Goal: Task Accomplishment & Management: Manage account settings

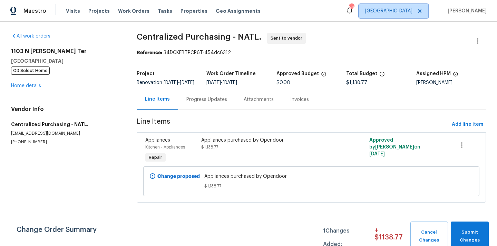
click at [402, 8] on span "[GEOGRAPHIC_DATA]" at bounding box center [393, 11] width 69 height 14
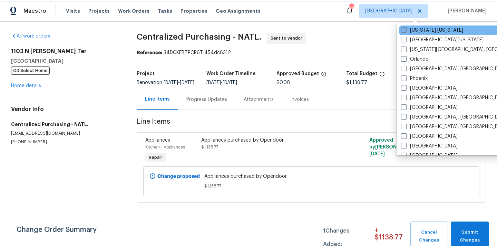
scroll to position [372, 0]
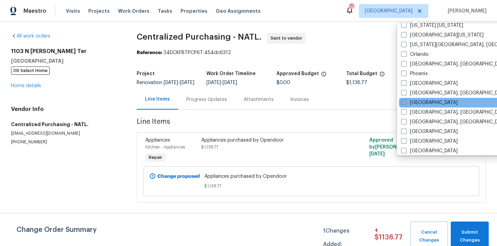
click at [402, 104] on span at bounding box center [404, 103] width 6 height 6
click at [402, 104] on input "[GEOGRAPHIC_DATA]" at bounding box center [403, 101] width 4 height 4
checkbox input "true"
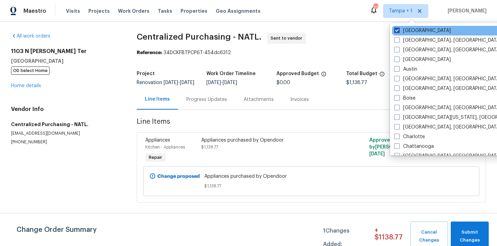
click at [396, 30] on span at bounding box center [397, 31] width 6 height 6
click at [396, 30] on input "Tampa" at bounding box center [396, 29] width 4 height 4
checkbox input "false"
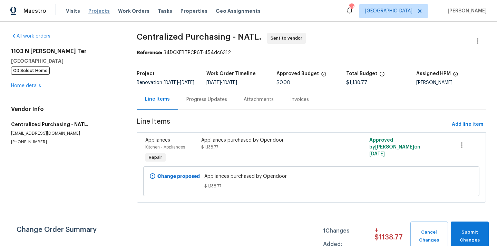
click at [96, 12] on span "Projects" at bounding box center [98, 11] width 21 height 7
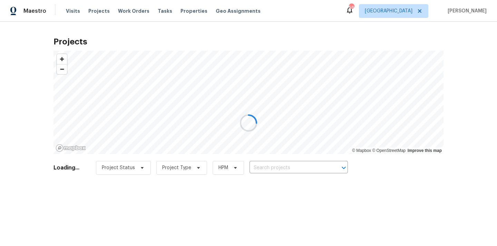
click at [308, 166] on div at bounding box center [248, 123] width 497 height 246
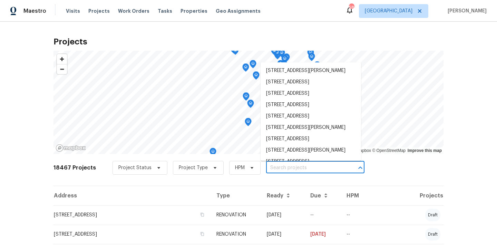
click at [309, 166] on input "text" at bounding box center [305, 168] width 79 height 11
paste input "1157 Rutledge Landing Dr, Knightdale, NC 27545"
type input "1157 Rutledge Landing Dr, Knightdale, NC 27545"
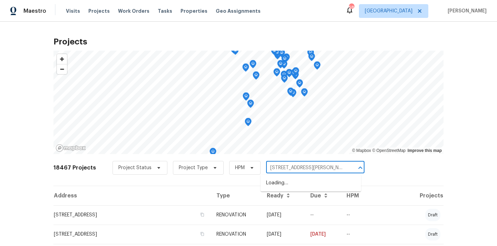
scroll to position [0, 31]
click at [303, 188] on li "1157 Rutledge Landing Dr, Knightdale, NC 27545" at bounding box center [310, 183] width 100 height 11
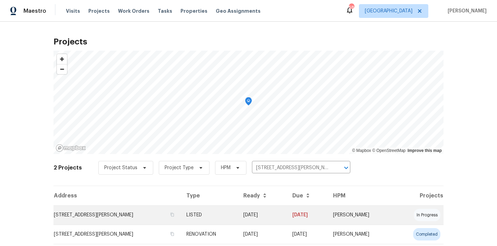
click at [167, 208] on td "1157 Rutledge Landing Dr, Knightdale, NC 27545" at bounding box center [116, 215] width 127 height 19
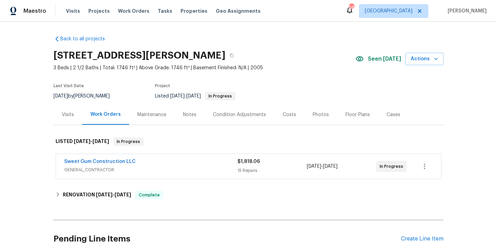
click at [225, 53] on h2 "1157 Rutledge Landing Dr, Knightdale, NC 27545" at bounding box center [139, 55] width 172 height 7
copy h2 "27545"
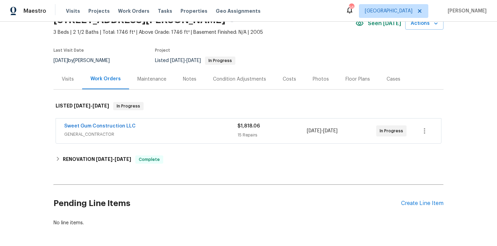
scroll to position [63, 0]
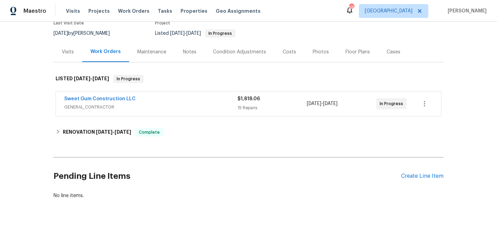
click at [409, 170] on div "Pending Line Items Create Line Item" at bounding box center [248, 176] width 390 height 32
click at [407, 174] on div "Create Line Item" at bounding box center [422, 176] width 42 height 7
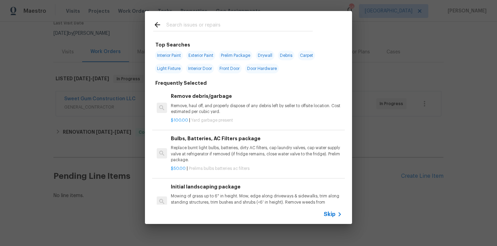
click at [273, 28] on input "text" at bounding box center [239, 26] width 146 height 10
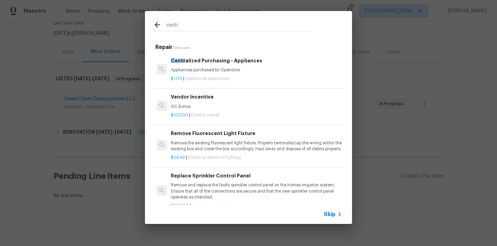
type input "centr"
click at [209, 73] on div "$1.00 | Appliances appliances" at bounding box center [256, 77] width 171 height 9
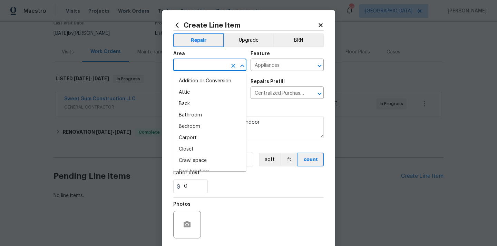
click at [206, 66] on input "text" at bounding box center [200, 65] width 54 height 11
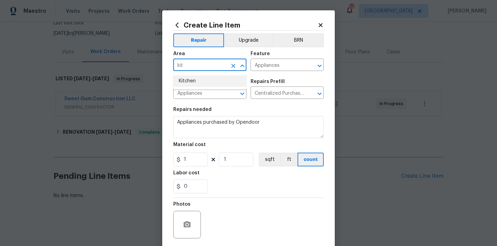
click at [201, 81] on li "Kitchen" at bounding box center [209, 81] width 73 height 11
type input "Kitchen"
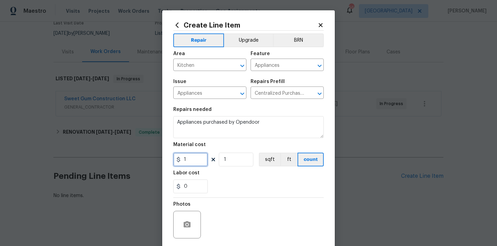
drag, startPoint x: 192, startPoint y: 160, endPoint x: 177, endPoint y: 160, distance: 14.5
click at [169, 159] on div "Create Line Item Repair Upgrade BRN Area Kitchen ​ Feature Appliances ​ Issue A…" at bounding box center [248, 148] width 173 height 276
paste input "679.4"
type input "679.4"
click at [198, 170] on section "Repairs needed Appliances purchased by Opendoor Material cost 679.4 1 sqft ft c…" at bounding box center [248, 150] width 150 height 95
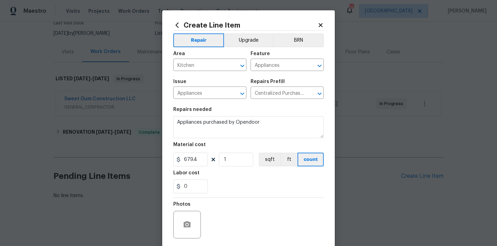
scroll to position [51, 0]
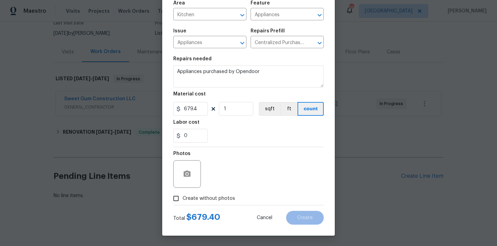
click at [203, 197] on span "Create without photos" at bounding box center [209, 198] width 52 height 7
click at [183, 197] on input "Create without photos" at bounding box center [175, 198] width 13 height 13
checkbox input "true"
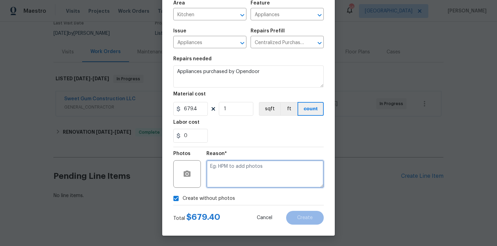
click at [221, 175] on textarea at bounding box center [264, 174] width 117 height 28
type textarea "N/A"
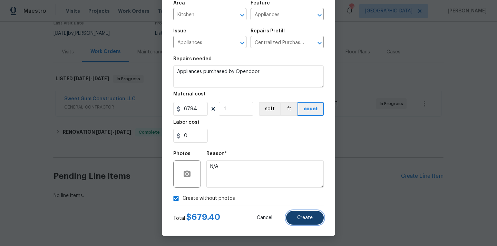
click at [318, 213] on button "Create" at bounding box center [305, 218] width 38 height 14
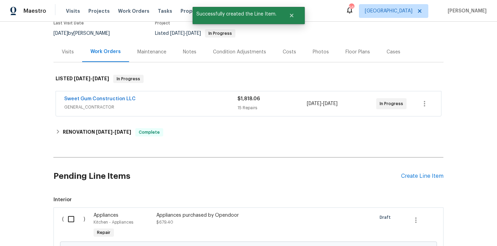
click at [69, 221] on input "checkbox" at bounding box center [74, 219] width 20 height 14
checkbox input "true"
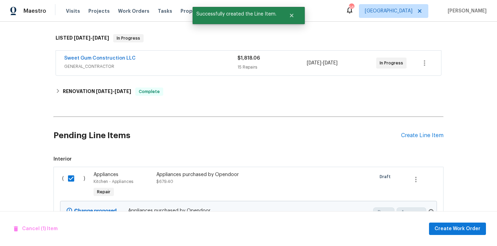
scroll to position [141, 0]
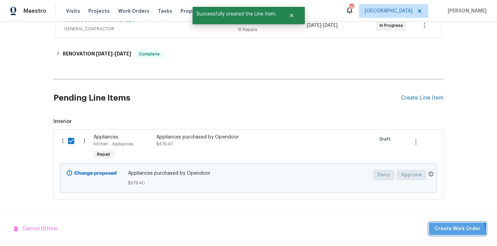
click at [455, 232] on span "Create Work Order" at bounding box center [457, 229] width 46 height 9
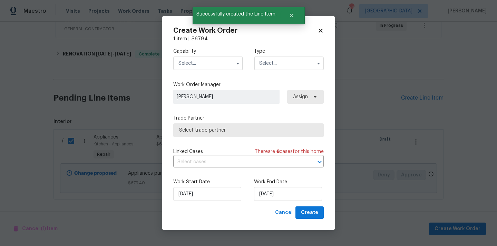
click at [218, 62] on input "text" at bounding box center [208, 64] width 70 height 14
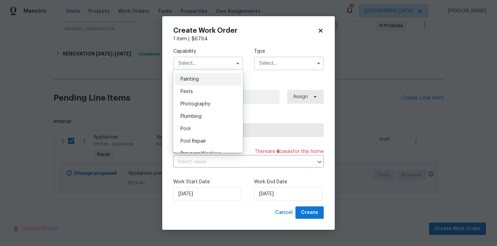
scroll to position [0, 0]
click at [205, 91] on div "Appliance" at bounding box center [208, 90] width 66 height 12
type input "Appliance"
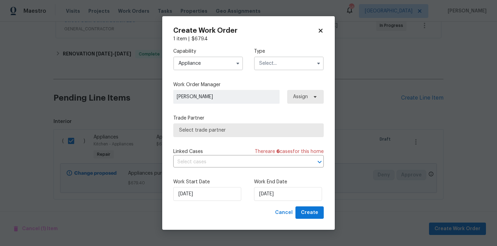
click at [286, 66] on input "text" at bounding box center [289, 64] width 70 height 14
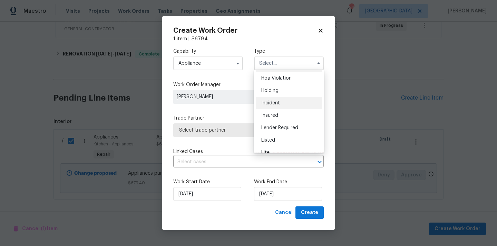
scroll to position [14, 0]
click at [277, 135] on div "Listed" at bounding box center [289, 138] width 66 height 12
type input "Listed"
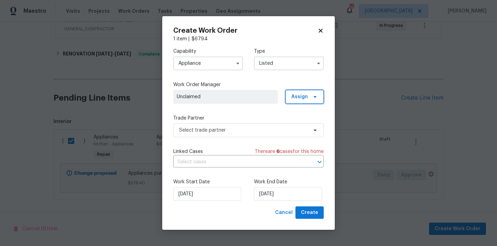
click at [312, 98] on span at bounding box center [314, 97] width 8 height 6
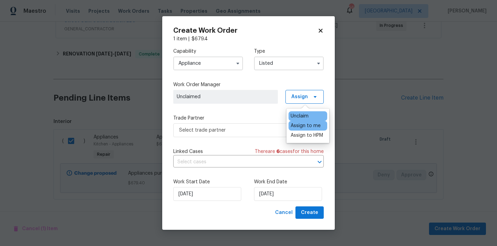
click at [307, 125] on div "Assign to me" at bounding box center [306, 125] width 30 height 7
click at [255, 139] on div "Capability Appliance Type Listed Work Order Manager Tim Hochradel Assign Trade …" at bounding box center [248, 124] width 150 height 164
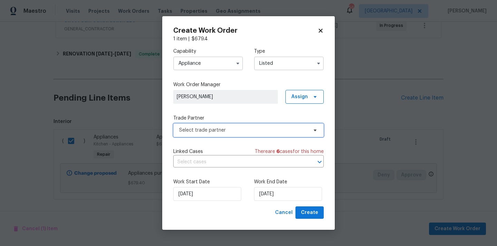
click at [249, 131] on span "Select trade partner" at bounding box center [243, 130] width 129 height 7
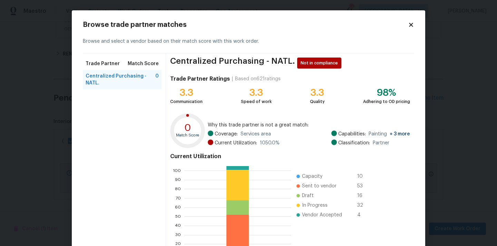
scroll to position [58, 0]
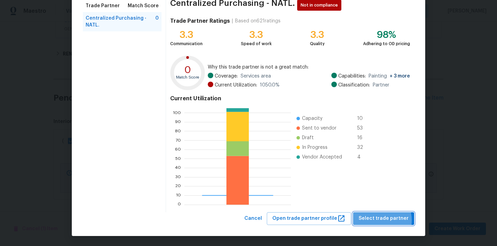
click at [377, 220] on span "Select trade partner" at bounding box center [383, 219] width 50 height 9
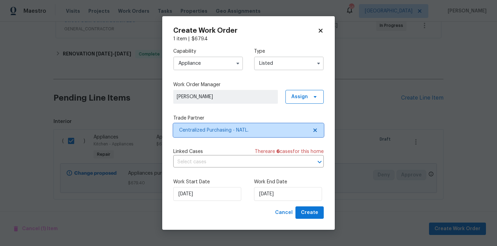
scroll to position [0, 0]
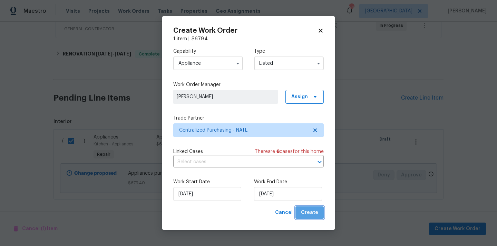
click at [318, 214] on button "Create" at bounding box center [309, 213] width 28 height 13
checkbox input "false"
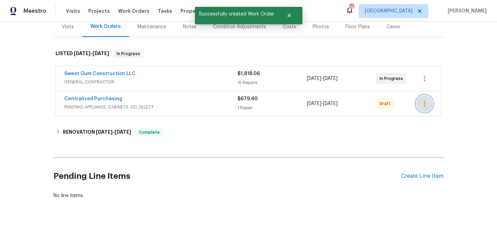
click at [424, 104] on icon "button" at bounding box center [424, 104] width 1 height 6
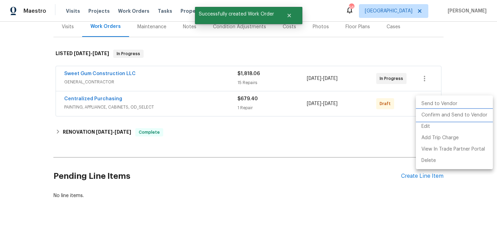
click at [430, 114] on li "Confirm and Send to Vendor" at bounding box center [454, 115] width 77 height 11
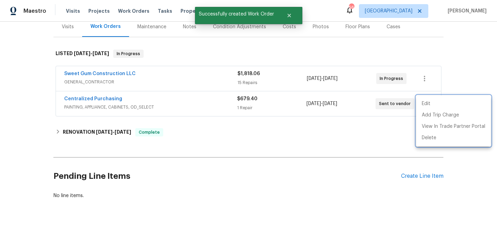
click at [161, 105] on div at bounding box center [248, 123] width 497 height 246
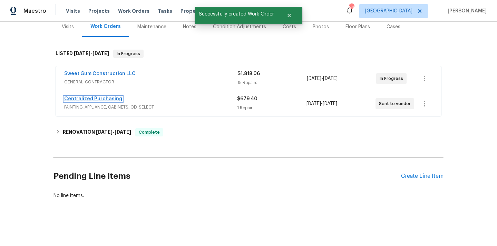
click at [88, 98] on link "Centralized Purchasing" at bounding box center [93, 99] width 58 height 5
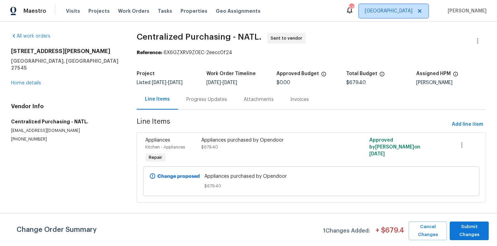
click at [406, 5] on span "Raleigh" at bounding box center [393, 11] width 69 height 14
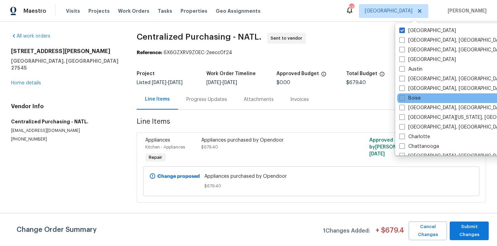
scroll to position [26, 0]
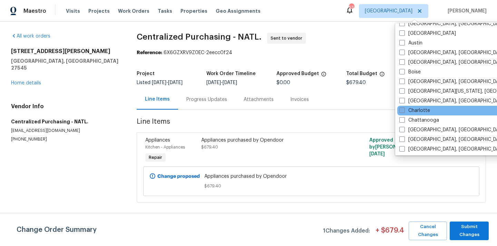
click at [412, 107] on label "Charlotte" at bounding box center [414, 110] width 31 height 7
click at [404, 107] on input "Charlotte" at bounding box center [401, 109] width 4 height 4
checkbox input "true"
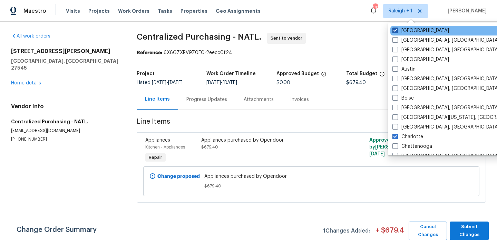
click at [407, 30] on label "Raleigh" at bounding box center [420, 30] width 57 height 7
click at [397, 30] on input "Raleigh" at bounding box center [394, 29] width 4 height 4
checkbox input "false"
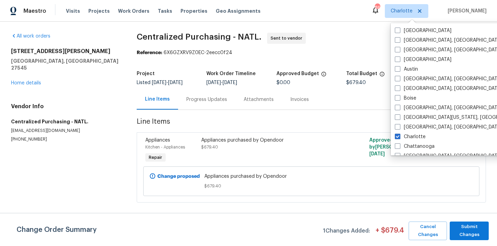
click at [95, 4] on div "Visits Projects Work Orders Tasks Properties Geo Assignments" at bounding box center [167, 11] width 203 height 14
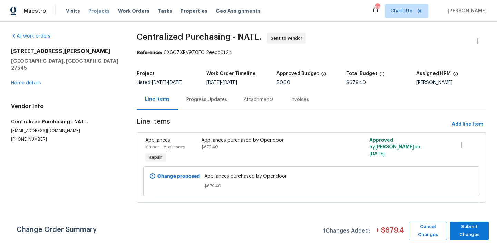
click at [89, 13] on span "Projects" at bounding box center [98, 11] width 21 height 7
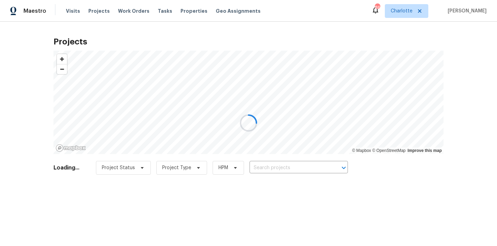
click at [285, 166] on div at bounding box center [248, 123] width 497 height 246
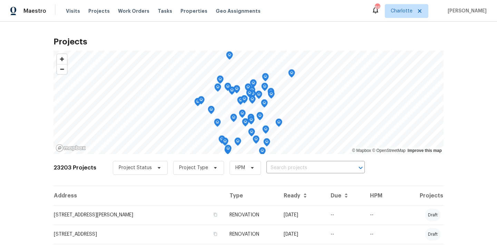
click at [285, 166] on input "text" at bounding box center [305, 168] width 79 height 11
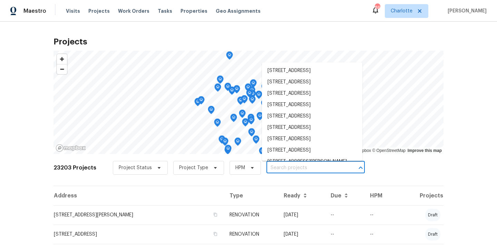
paste input "2744 Lyndell Way, Lancaster, SC 29720"
type input "2744 Lyndell Way, Lancaster, SC 29720"
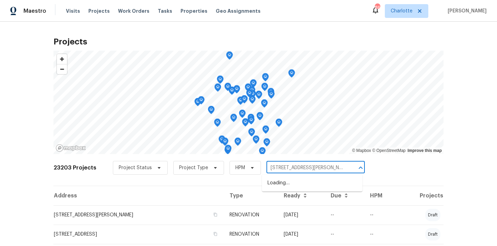
scroll to position [0, 10]
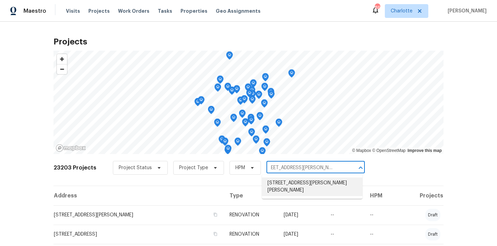
click at [284, 183] on li "2744 Lyndell Way, Lancaster, SC 29720" at bounding box center [312, 187] width 100 height 19
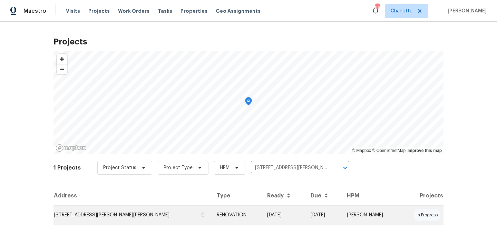
click at [143, 215] on td "2744 Lyndell Way, Lancaster, SC 29720" at bounding box center [132, 215] width 158 height 19
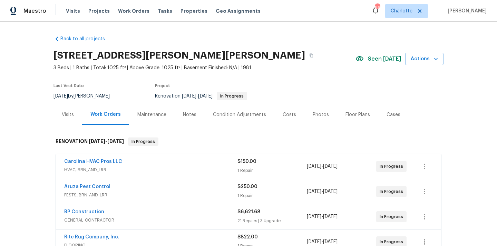
click at [223, 56] on h2 "2744 Lyndell Way, Lancaster, SC 29720" at bounding box center [179, 55] width 252 height 7
copy h2 "29720"
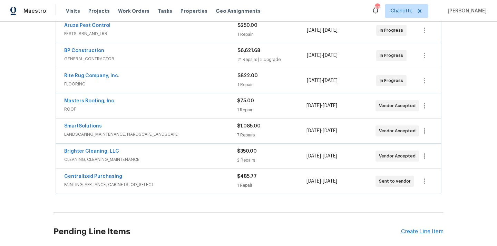
scroll to position [162, 0]
click at [102, 176] on link "Centralized Purchasing" at bounding box center [93, 176] width 58 height 5
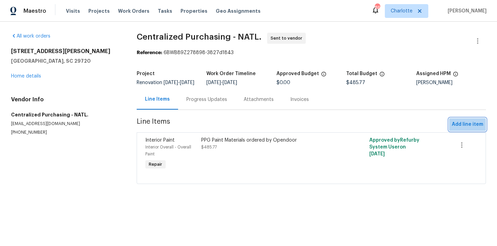
click at [464, 129] on span "Add line item" at bounding box center [467, 124] width 31 height 9
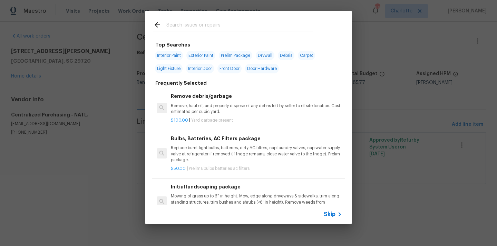
click at [242, 31] on div at bounding box center [232, 31] width 159 height 0
click at [240, 28] on input "text" at bounding box center [239, 26] width 146 height 10
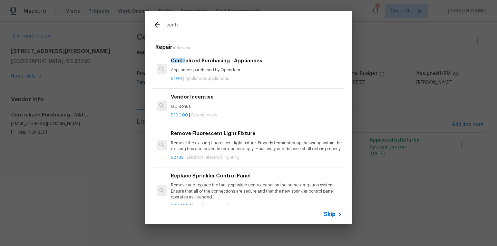
type input "centr"
click at [211, 65] on div "Centr alized Purchasing - Appliances Appliances purchased by Opendoor" at bounding box center [256, 65] width 171 height 17
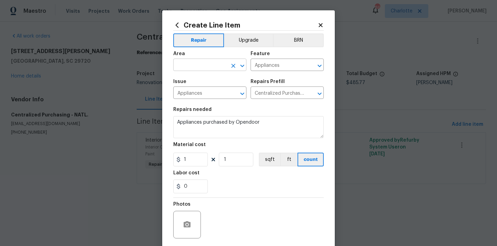
click at [221, 67] on input "text" at bounding box center [200, 65] width 54 height 11
click at [207, 83] on li "Kitchen" at bounding box center [209, 81] width 73 height 11
type input "Kitchen"
drag, startPoint x: 183, startPoint y: 159, endPoint x: 167, endPoint y: 158, distance: 15.6
click at [165, 158] on div "Create Line Item Repair Upgrade BRN Area Kitchen ​ Feature Appliances ​ Issue A…" at bounding box center [248, 148] width 173 height 276
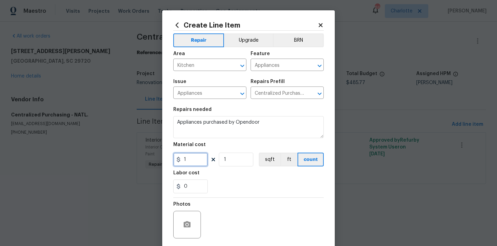
paste input "420.96"
type input "420.96"
click at [232, 178] on div "Labor cost" at bounding box center [248, 175] width 150 height 9
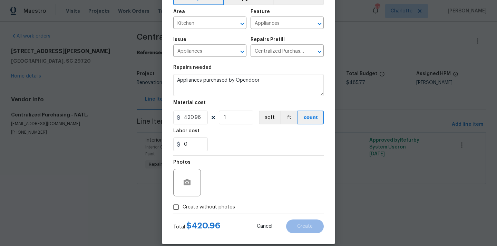
scroll to position [51, 0]
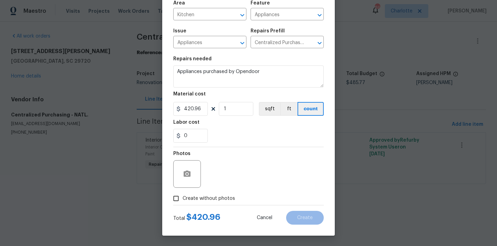
click at [215, 196] on span "Create without photos" at bounding box center [209, 198] width 52 height 7
click at [183, 196] on input "Create without photos" at bounding box center [175, 198] width 13 height 13
checkbox input "true"
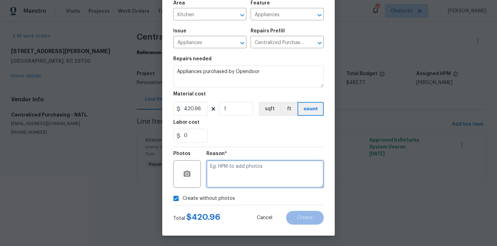
drag, startPoint x: 230, startPoint y: 173, endPoint x: 230, endPoint y: 168, distance: 5.5
click at [230, 173] on textarea at bounding box center [264, 174] width 117 height 28
type textarea "N/A"
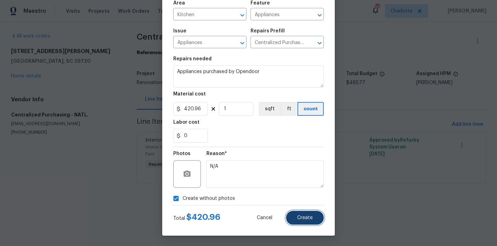
click at [309, 219] on span "Create" at bounding box center [305, 218] width 16 height 5
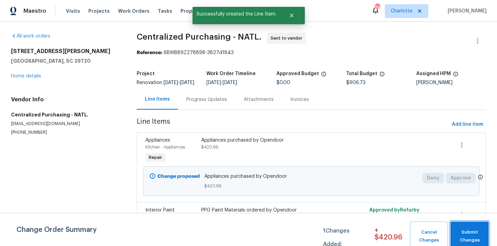
click at [461, 229] on span "Submit Changes" at bounding box center [469, 237] width 31 height 16
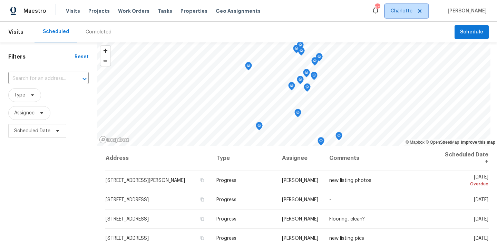
click at [410, 15] on span "Charlotte" at bounding box center [406, 11] width 43 height 14
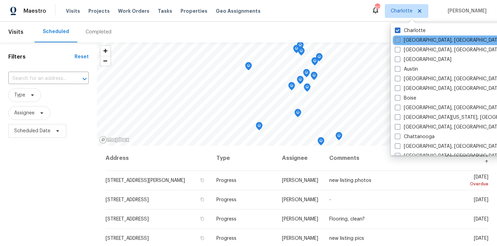
click at [422, 39] on label "[GEOGRAPHIC_DATA], [GEOGRAPHIC_DATA]" at bounding box center [448, 40] width 107 height 7
click at [399, 39] on input "Albuquerque, NM" at bounding box center [397, 39] width 4 height 4
checkbox input "true"
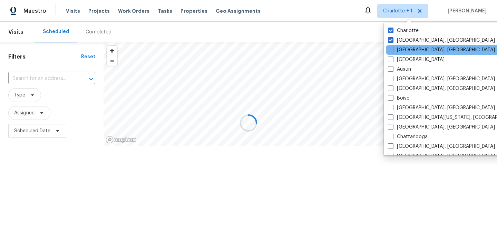
click at [418, 51] on label "Asheville, NC" at bounding box center [441, 50] width 107 height 7
click at [392, 51] on input "Asheville, NC" at bounding box center [390, 49] width 4 height 4
checkbox input "true"
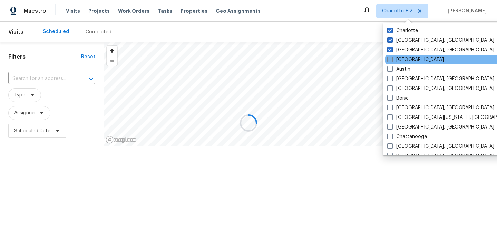
click at [404, 62] on label "Atlanta" at bounding box center [415, 59] width 57 height 7
click at [392, 61] on input "Atlanta" at bounding box center [389, 58] width 4 height 4
checkbox input "true"
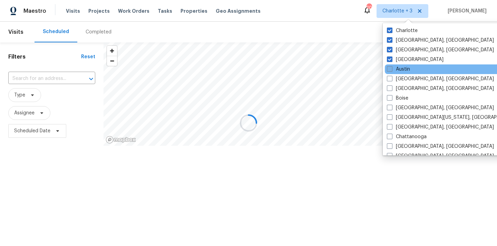
click at [403, 71] on label "Austin" at bounding box center [398, 69] width 23 height 7
click at [391, 70] on input "Austin" at bounding box center [389, 68] width 4 height 4
checkbox input "true"
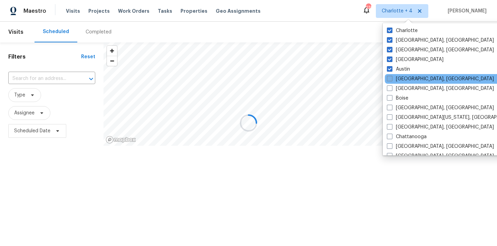
click at [403, 80] on label "Baltimore, MD" at bounding box center [440, 79] width 107 height 7
click at [391, 80] on input "Baltimore, MD" at bounding box center [389, 78] width 4 height 4
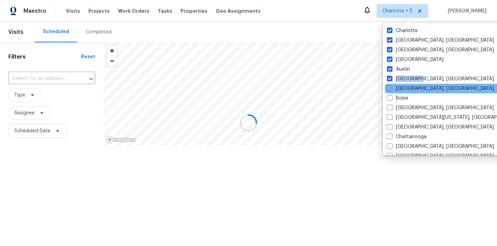
drag, startPoint x: 403, startPoint y: 80, endPoint x: 403, endPoint y: 87, distance: 7.6
click at [403, 80] on label "Baltimore, MD" at bounding box center [440, 79] width 107 height 7
click at [391, 80] on input "Baltimore, MD" at bounding box center [389, 78] width 4 height 4
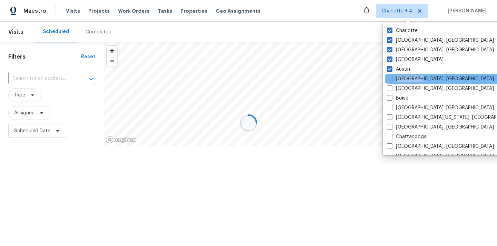
click at [403, 79] on label "Baltimore, MD" at bounding box center [440, 79] width 107 height 7
click at [391, 79] on input "Baltimore, MD" at bounding box center [389, 78] width 4 height 4
checkbox input "true"
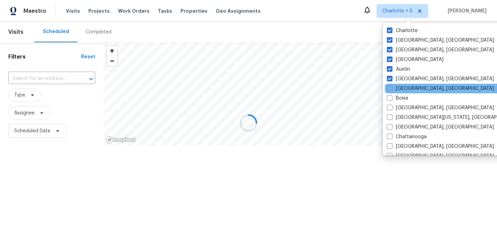
click at [403, 86] on label "Birmingham, AL" at bounding box center [440, 88] width 107 height 7
click at [391, 86] on input "Birmingham, AL" at bounding box center [389, 87] width 4 height 4
checkbox input "true"
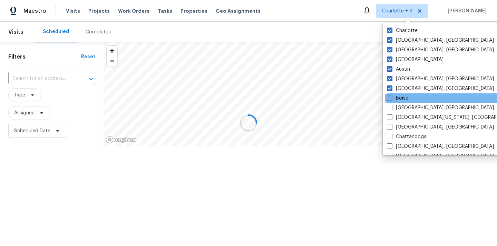
click at [402, 97] on label "Boise" at bounding box center [397, 98] width 21 height 7
click at [391, 97] on input "Boise" at bounding box center [389, 97] width 4 height 4
checkbox input "true"
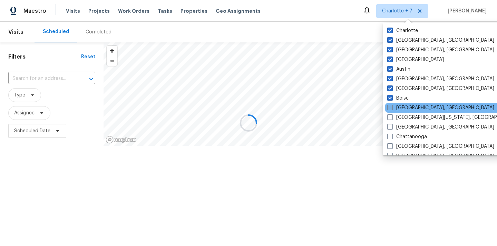
click at [402, 107] on label "Boston, MA" at bounding box center [440, 108] width 107 height 7
click at [392, 107] on input "Boston, MA" at bounding box center [389, 107] width 4 height 4
checkbox input "true"
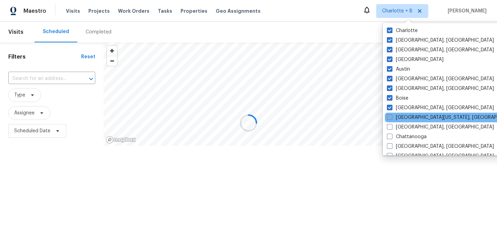
click at [402, 116] on label "Central California, CA" at bounding box center [453, 117] width 133 height 7
click at [391, 116] on input "Central California, CA" at bounding box center [389, 116] width 4 height 4
checkbox input "true"
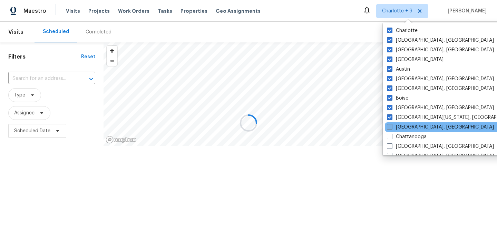
click at [402, 128] on label "Charleston, SC" at bounding box center [440, 127] width 107 height 7
click at [391, 128] on input "Charleston, SC" at bounding box center [389, 126] width 4 height 4
checkbox input "true"
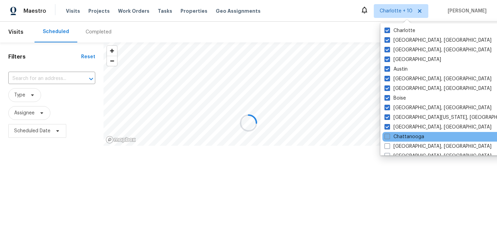
click at [402, 136] on label "Chattanooga" at bounding box center [404, 137] width 40 height 7
click at [389, 136] on input "Chattanooga" at bounding box center [386, 136] width 4 height 4
checkbox input "true"
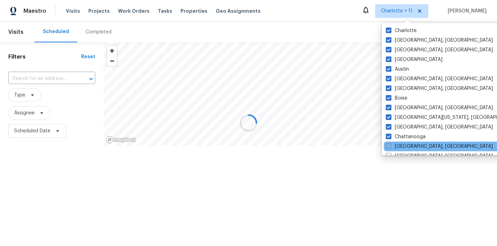
click at [401, 145] on label "Chicago, IL" at bounding box center [439, 146] width 107 height 7
click at [390, 145] on input "Chicago, IL" at bounding box center [388, 145] width 4 height 4
checkbox input "true"
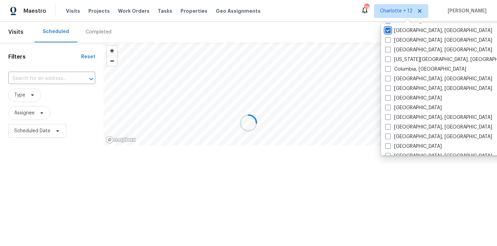
scroll to position [115, 0]
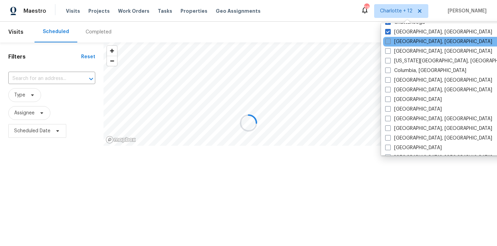
click at [407, 42] on label "Cincinnati, OH" at bounding box center [438, 41] width 107 height 7
click at [390, 42] on input "Cincinnati, OH" at bounding box center [387, 40] width 4 height 4
checkbox input "true"
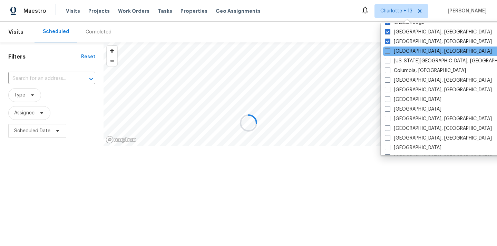
click at [406, 55] on div "Cleveland, OH" at bounding box center [452, 52] width 139 height 10
click at [405, 52] on label "Cleveland, OH" at bounding box center [438, 51] width 107 height 7
click at [389, 52] on input "Cleveland, OH" at bounding box center [387, 50] width 4 height 4
checkbox input "true"
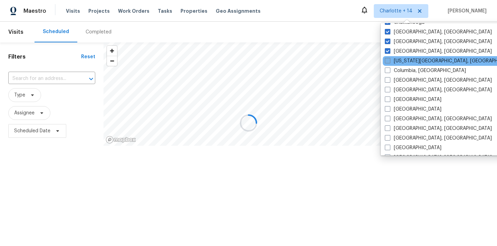
click at [404, 62] on label "Colorado Springs, CO" at bounding box center [451, 61] width 133 height 7
click at [389, 62] on input "Colorado Springs, CO" at bounding box center [387, 60] width 4 height 4
checkbox input "true"
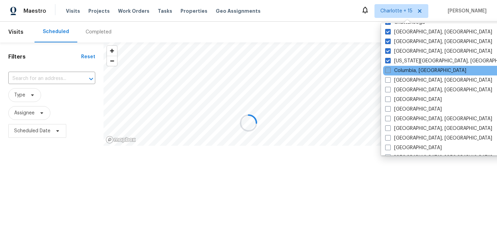
click at [403, 71] on label "Columbia, SC" at bounding box center [425, 70] width 81 height 7
click at [390, 71] on input "Columbia, SC" at bounding box center [387, 69] width 4 height 4
checkbox input "true"
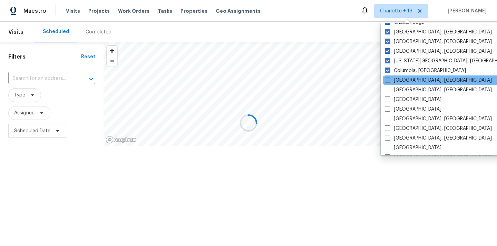
click at [402, 80] on label "Columbus, OH" at bounding box center [438, 80] width 107 height 7
click at [389, 80] on input "Columbus, OH" at bounding box center [387, 79] width 4 height 4
checkbox input "true"
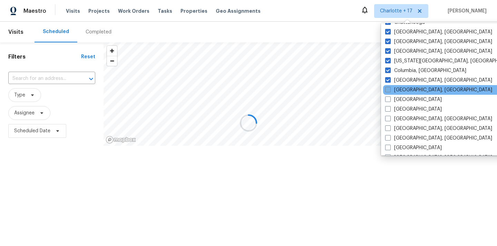
click at [402, 87] on label "Corpus Christi, TX" at bounding box center [438, 90] width 107 height 7
click at [390, 87] on input "Corpus Christi, TX" at bounding box center [387, 89] width 4 height 4
checkbox input "true"
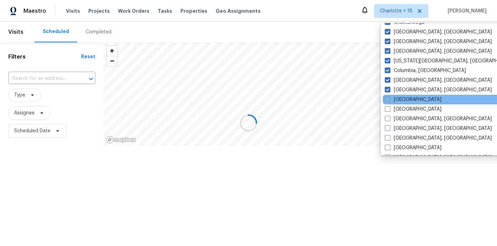
click at [401, 95] on div "Dallas" at bounding box center [452, 100] width 139 height 10
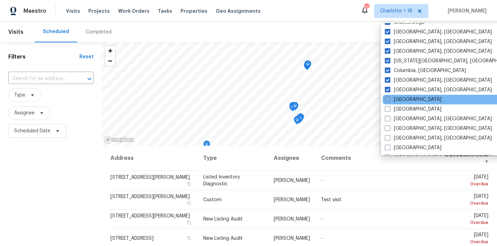
click at [400, 99] on label "Dallas" at bounding box center [413, 99] width 57 height 7
click at [389, 99] on input "Dallas" at bounding box center [387, 98] width 4 height 4
checkbox input "true"
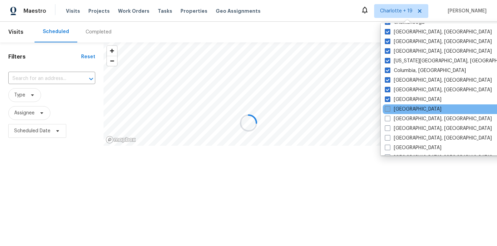
click at [401, 108] on label "Denver" at bounding box center [413, 109] width 57 height 7
click at [389, 108] on input "Denver" at bounding box center [387, 108] width 4 height 4
checkbox input "true"
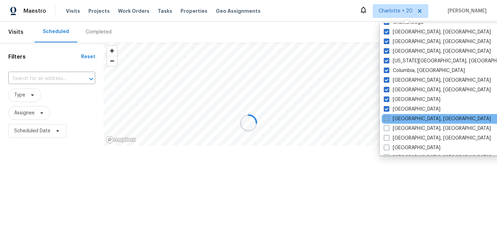
click at [401, 117] on label "Detroit, MI" at bounding box center [437, 119] width 107 height 7
click at [388, 117] on input "Detroit, MI" at bounding box center [386, 118] width 4 height 4
checkbox input "true"
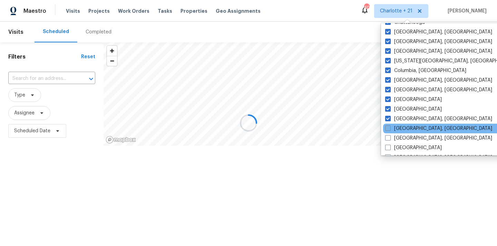
click at [402, 129] on label "Greensboro, NC" at bounding box center [438, 128] width 107 height 7
click at [390, 129] on input "Greensboro, NC" at bounding box center [387, 127] width 4 height 4
checkbox input "true"
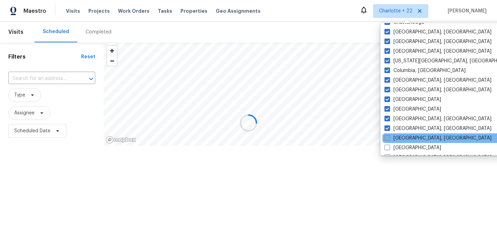
click at [403, 138] on label "Greenville, SC" at bounding box center [437, 138] width 107 height 7
click at [389, 138] on input "Greenville, SC" at bounding box center [386, 137] width 4 height 4
checkbox input "true"
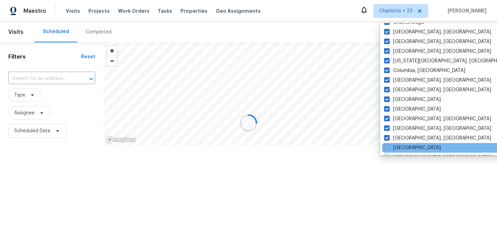
click at [400, 152] on div "Houston" at bounding box center [451, 148] width 139 height 10
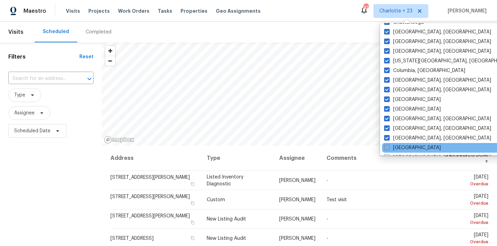
click at [400, 149] on label "Houston" at bounding box center [412, 148] width 57 height 7
click at [389, 149] on input "Houston" at bounding box center [386, 147] width 4 height 4
checkbox input "true"
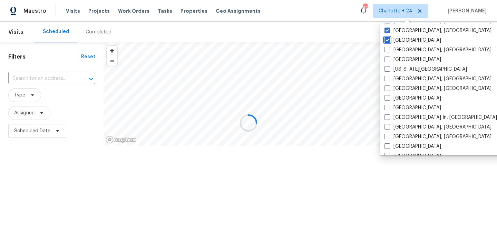
scroll to position [223, 0]
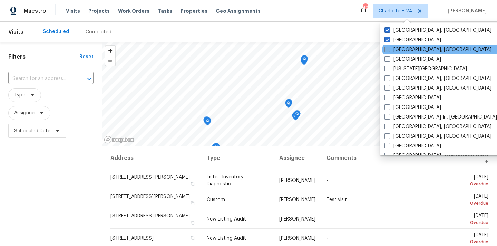
click at [404, 49] on label "Indianapolis, IN" at bounding box center [437, 49] width 107 height 7
click at [389, 49] on input "Indianapolis, IN" at bounding box center [386, 48] width 4 height 4
checkbox input "true"
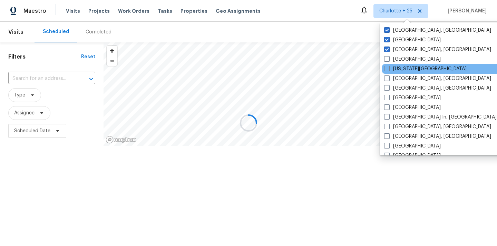
click at [403, 64] on div "Kansas City" at bounding box center [451, 69] width 139 height 10
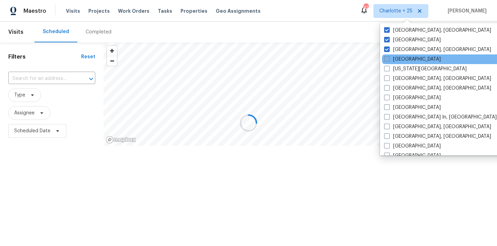
click at [402, 58] on label "Jacksonville" at bounding box center [412, 59] width 57 height 7
click at [389, 58] on input "Jacksonville" at bounding box center [386, 58] width 4 height 4
checkbox input "true"
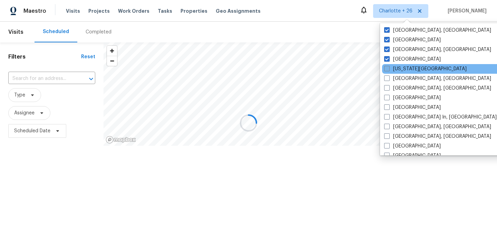
click at [402, 68] on label "Kansas City" at bounding box center [425, 69] width 82 height 7
click at [389, 68] on input "Kansas City" at bounding box center [386, 68] width 4 height 4
checkbox input "true"
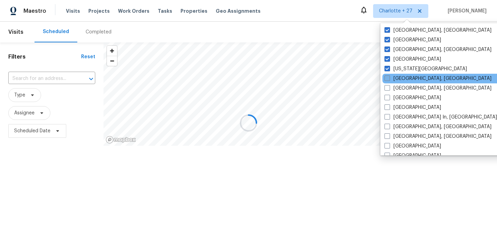
click at [401, 81] on label "Killeen, TX" at bounding box center [437, 78] width 107 height 7
click at [389, 80] on input "Killeen, TX" at bounding box center [386, 77] width 4 height 4
checkbox input "true"
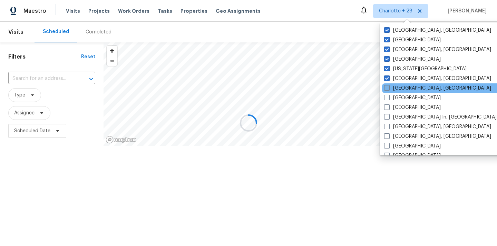
click at [402, 90] on label "Knoxville, TN" at bounding box center [437, 88] width 107 height 7
click at [389, 89] on input "Knoxville, TN" at bounding box center [386, 87] width 4 height 4
checkbox input "true"
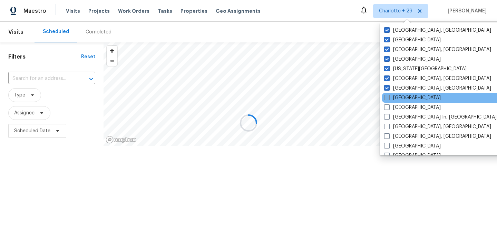
click at [402, 98] on label "Las Vegas" at bounding box center [412, 98] width 57 height 7
click at [389, 98] on input "Las Vegas" at bounding box center [386, 97] width 4 height 4
checkbox input "true"
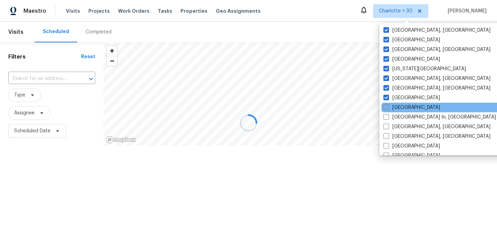
click at [402, 105] on label "Los Angeles" at bounding box center [411, 107] width 57 height 7
click at [388, 105] on input "Los Angeles" at bounding box center [385, 106] width 4 height 4
checkbox input "true"
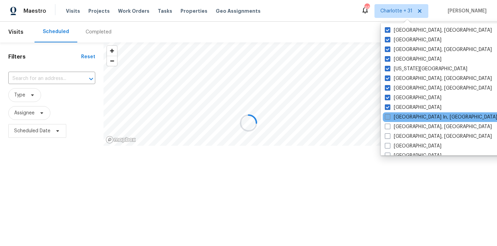
click at [402, 117] on label "Louisville In, KY" at bounding box center [441, 117] width 112 height 7
click at [389, 117] on input "Louisville In, KY" at bounding box center [387, 116] width 4 height 4
checkbox input "true"
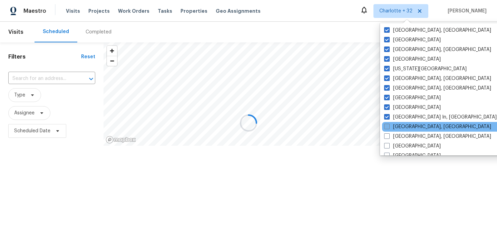
click at [402, 124] on label "Memphis, TN" at bounding box center [437, 127] width 107 height 7
click at [389, 124] on input "Memphis, TN" at bounding box center [386, 126] width 4 height 4
checkbox input "true"
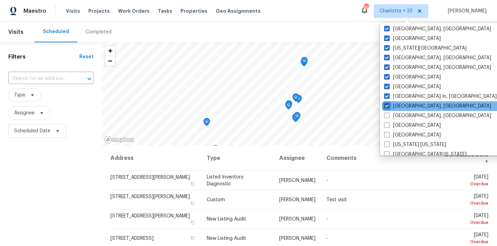
scroll to position [251, 0]
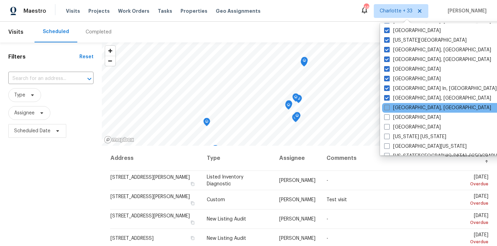
click at [401, 108] on label "Miami, FL" at bounding box center [437, 108] width 107 height 7
click at [389, 108] on input "Miami, FL" at bounding box center [386, 107] width 4 height 4
checkbox input "true"
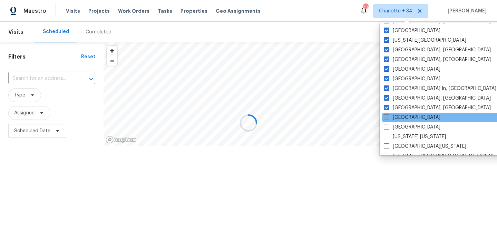
click at [401, 119] on label "Minneapolis" at bounding box center [412, 117] width 57 height 7
click at [388, 119] on input "Minneapolis" at bounding box center [386, 116] width 4 height 4
checkbox input "true"
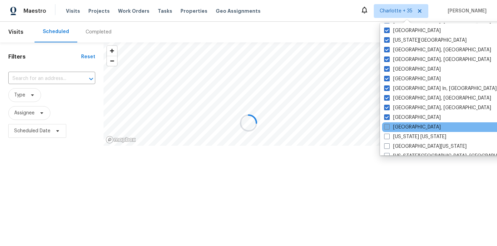
click at [399, 128] on label "Nashville" at bounding box center [412, 127] width 57 height 7
click at [389, 128] on input "Nashville" at bounding box center [386, 126] width 4 height 4
checkbox input "true"
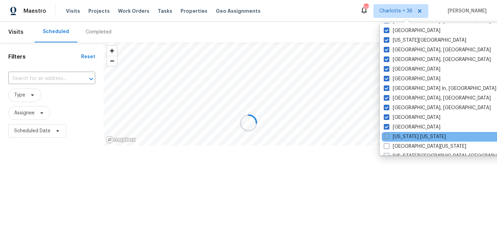
click at [399, 139] on label "New York New Jersey" at bounding box center [415, 137] width 62 height 7
click at [388, 138] on input "New York New Jersey" at bounding box center [386, 136] width 4 height 4
checkbox input "true"
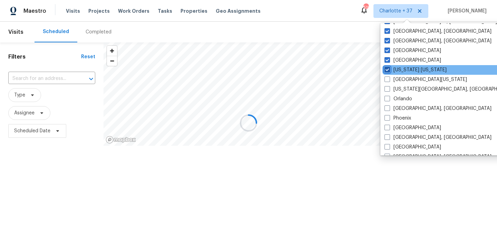
scroll to position [357, 0]
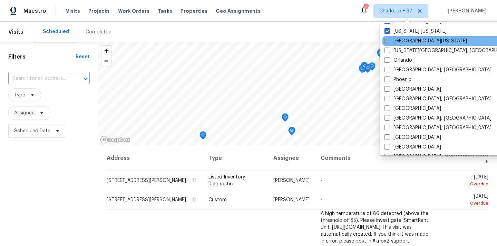
click at [397, 39] on label "Northern Colorado" at bounding box center [425, 41] width 82 height 7
click at [389, 39] on input "Northern Colorado" at bounding box center [386, 40] width 4 height 4
checkbox input "true"
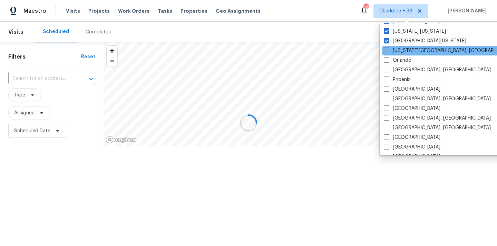
click at [397, 50] on label "Oklahoma City, OK" at bounding box center [450, 50] width 133 height 7
click at [388, 50] on input "Oklahoma City, OK" at bounding box center [386, 49] width 4 height 4
checkbox input "true"
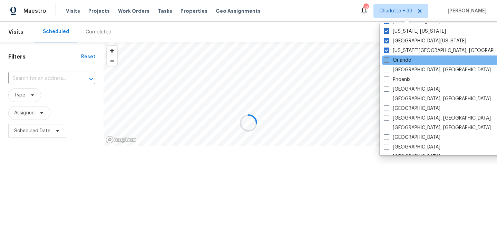
click at [395, 59] on label "Orlando" at bounding box center [398, 60] width 28 height 7
click at [388, 59] on input "Orlando" at bounding box center [386, 59] width 4 height 4
checkbox input "true"
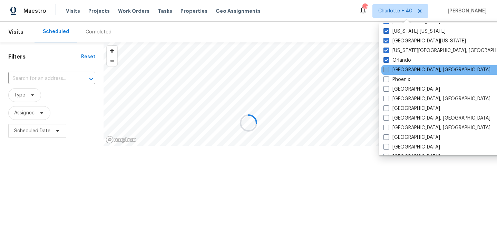
click at [394, 68] on label "Philadelphia, PA" at bounding box center [436, 70] width 107 height 7
click at [388, 68] on input "Philadelphia, PA" at bounding box center [385, 69] width 4 height 4
checkbox input "true"
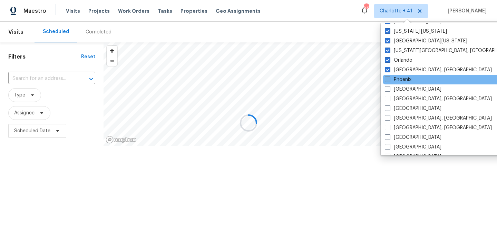
click at [393, 78] on label "Phoenix" at bounding box center [398, 79] width 27 height 7
click at [389, 78] on input "Phoenix" at bounding box center [387, 78] width 4 height 4
checkbox input "true"
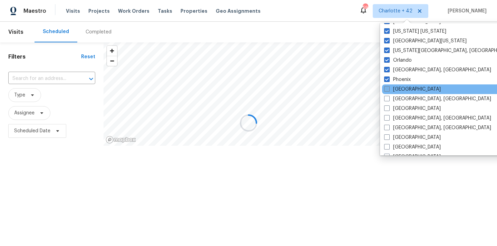
click at [393, 92] on label "Portland" at bounding box center [412, 89] width 57 height 7
click at [389, 90] on input "Portland" at bounding box center [386, 88] width 4 height 4
checkbox input "true"
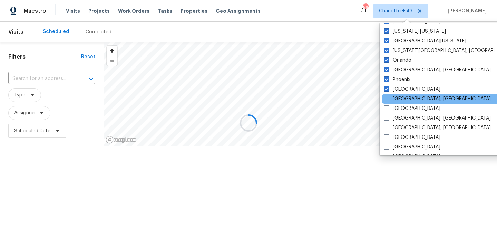
click at [393, 102] on div "Prescott, AZ" at bounding box center [451, 99] width 139 height 10
click at [399, 97] on label "Prescott, AZ" at bounding box center [437, 99] width 107 height 7
click at [388, 97] on input "Prescott, AZ" at bounding box center [386, 98] width 4 height 4
checkbox input "true"
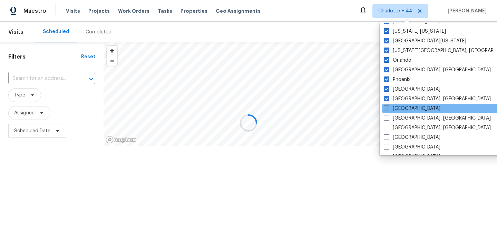
click at [396, 107] on label "Raleigh" at bounding box center [412, 108] width 57 height 7
click at [388, 107] on input "Raleigh" at bounding box center [386, 107] width 4 height 4
checkbox input "true"
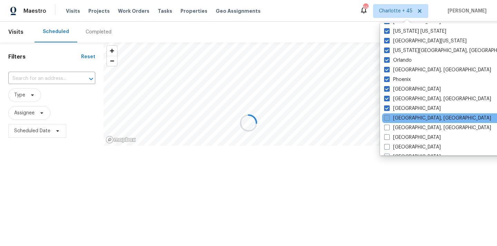
click at [396, 119] on label "Reno, NV" at bounding box center [437, 118] width 107 height 7
click at [389, 119] on input "Reno, NV" at bounding box center [386, 117] width 4 height 4
checkbox input "true"
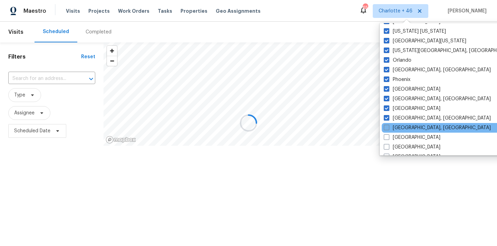
click at [396, 126] on label "Richmond, VA" at bounding box center [437, 128] width 107 height 7
click at [388, 126] on input "[GEOGRAPHIC_DATA], [GEOGRAPHIC_DATA]" at bounding box center [386, 127] width 4 height 4
checkbox input "true"
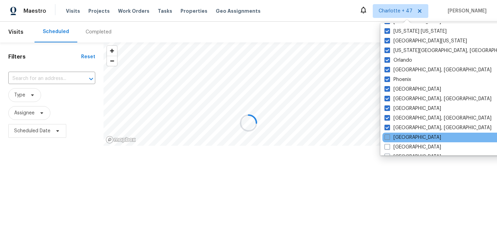
click at [396, 136] on label "[GEOGRAPHIC_DATA]" at bounding box center [412, 137] width 57 height 7
click at [389, 136] on input "[GEOGRAPHIC_DATA]" at bounding box center [386, 136] width 4 height 4
checkbox input "true"
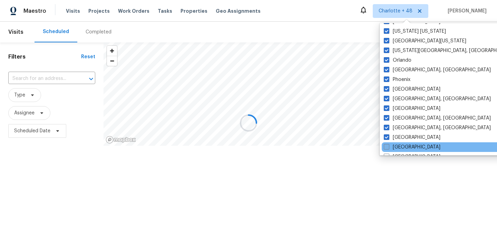
click at [396, 148] on label "[GEOGRAPHIC_DATA]" at bounding box center [412, 147] width 57 height 7
click at [388, 148] on input "[GEOGRAPHIC_DATA]" at bounding box center [386, 146] width 4 height 4
checkbox input "true"
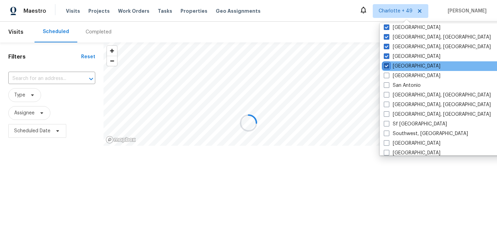
scroll to position [462, 0]
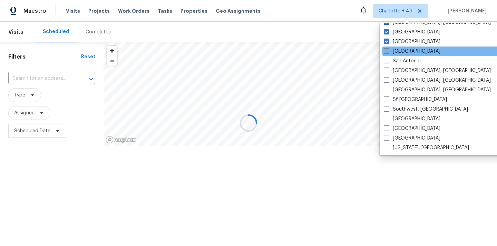
click at [407, 50] on label "[GEOGRAPHIC_DATA]" at bounding box center [412, 51] width 57 height 7
click at [388, 50] on input "[GEOGRAPHIC_DATA]" at bounding box center [386, 50] width 4 height 4
checkbox input "true"
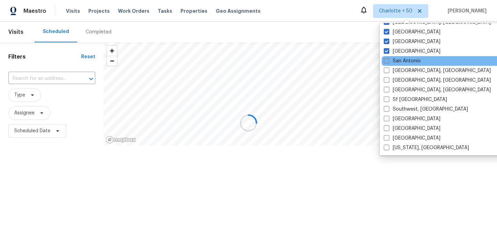
click at [407, 61] on label "San Antonio" at bounding box center [402, 61] width 37 height 7
click at [388, 61] on input "San Antonio" at bounding box center [386, 60] width 4 height 4
checkbox input "true"
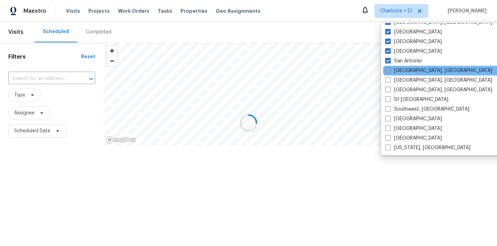
click at [404, 72] on label "[GEOGRAPHIC_DATA], [GEOGRAPHIC_DATA]" at bounding box center [438, 70] width 107 height 7
click at [390, 72] on input "[GEOGRAPHIC_DATA], [GEOGRAPHIC_DATA]" at bounding box center [387, 69] width 4 height 4
checkbox input "true"
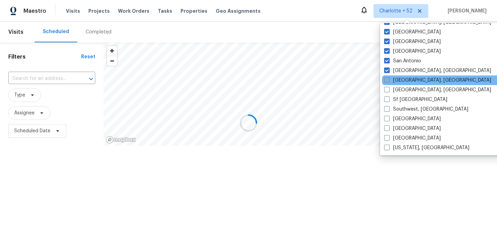
click at [403, 80] on label "[GEOGRAPHIC_DATA], [GEOGRAPHIC_DATA]" at bounding box center [437, 80] width 107 height 7
click at [389, 80] on input "[GEOGRAPHIC_DATA], [GEOGRAPHIC_DATA]" at bounding box center [386, 79] width 4 height 4
checkbox input "true"
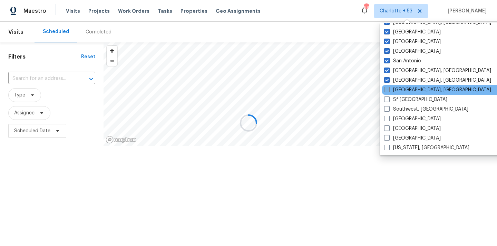
click at [401, 88] on label "[GEOGRAPHIC_DATA], [GEOGRAPHIC_DATA]" at bounding box center [437, 90] width 107 height 7
click at [389, 88] on input "[GEOGRAPHIC_DATA], [GEOGRAPHIC_DATA]" at bounding box center [386, 89] width 4 height 4
checkbox input "true"
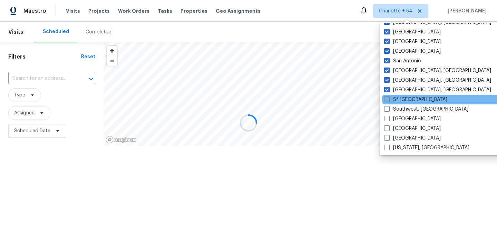
click at [400, 98] on label "Sf [GEOGRAPHIC_DATA]" at bounding box center [415, 99] width 63 height 7
click at [389, 98] on input "Sf [GEOGRAPHIC_DATA]" at bounding box center [386, 98] width 4 height 4
checkbox input "true"
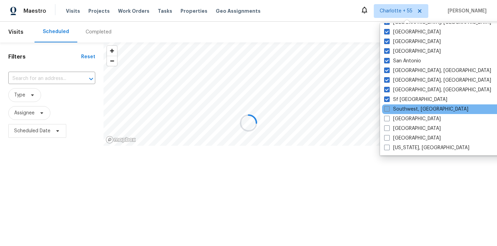
click at [397, 110] on label "Southwest, [GEOGRAPHIC_DATA]" at bounding box center [426, 109] width 84 height 7
click at [389, 110] on input "Southwest, [GEOGRAPHIC_DATA]" at bounding box center [386, 108] width 4 height 4
checkbox input "true"
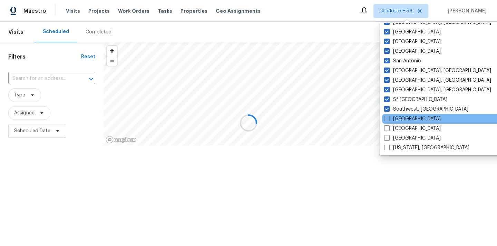
click at [397, 121] on label "[GEOGRAPHIC_DATA]" at bounding box center [412, 119] width 57 height 7
click at [389, 120] on input "[GEOGRAPHIC_DATA]" at bounding box center [386, 118] width 4 height 4
checkbox input "true"
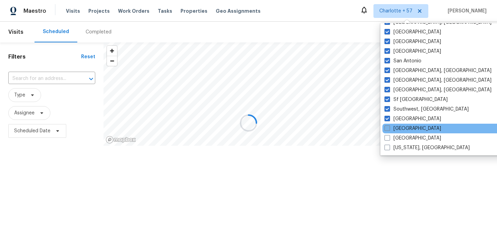
click at [396, 128] on label "[GEOGRAPHIC_DATA]" at bounding box center [412, 128] width 57 height 7
click at [389, 128] on input "[GEOGRAPHIC_DATA]" at bounding box center [386, 127] width 4 height 4
checkbox input "true"
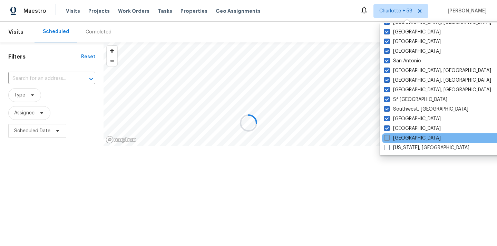
click at [396, 137] on label "[GEOGRAPHIC_DATA]" at bounding box center [412, 138] width 57 height 7
click at [389, 137] on input "[GEOGRAPHIC_DATA]" at bounding box center [386, 137] width 4 height 4
checkbox input "true"
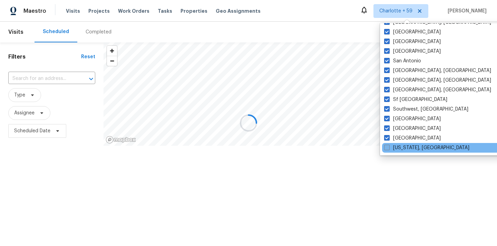
click at [396, 148] on label "[US_STATE], [GEOGRAPHIC_DATA]" at bounding box center [426, 148] width 85 height 7
click at [389, 148] on input "[US_STATE], [GEOGRAPHIC_DATA]" at bounding box center [386, 147] width 4 height 4
checkbox input "true"
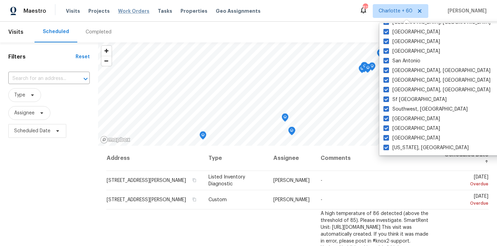
click at [139, 10] on span "Work Orders" at bounding box center [133, 11] width 31 height 7
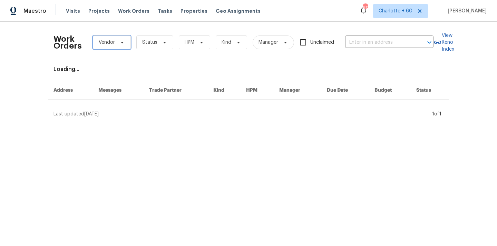
click at [113, 41] on span "Vendor" at bounding box center [107, 42] width 16 height 7
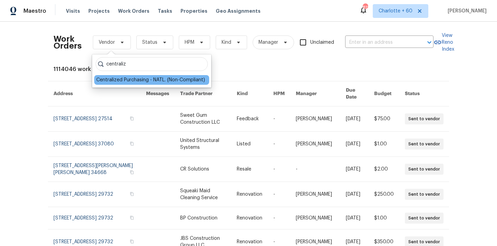
type input "centraliz"
click at [136, 78] on div "Centralized Purchasing - NATL. (Non-Compliant)" at bounding box center [150, 80] width 109 height 7
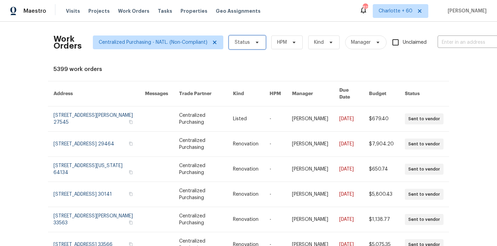
click at [247, 46] on span "Status" at bounding box center [242, 42] width 15 height 7
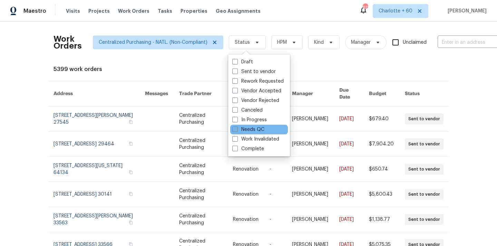
click at [248, 128] on label "Needs QC" at bounding box center [248, 129] width 32 height 7
click at [237, 128] on input "Needs QC" at bounding box center [234, 128] width 4 height 4
checkbox input "true"
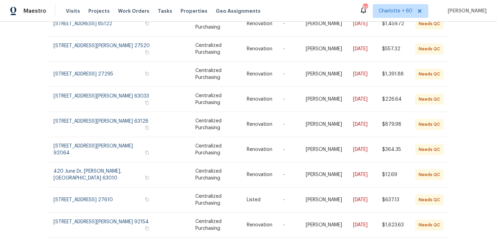
scroll to position [129, 0]
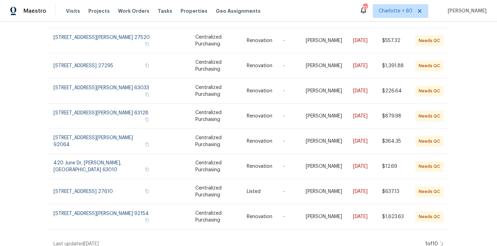
click at [439, 234] on div "Work Orders Centralized Purchasing - NATL. (Non-Compliant) Needs QC HPM Kind Ma…" at bounding box center [248, 73] width 390 height 349
click at [441, 242] on icon at bounding box center [441, 245] width 3 height 6
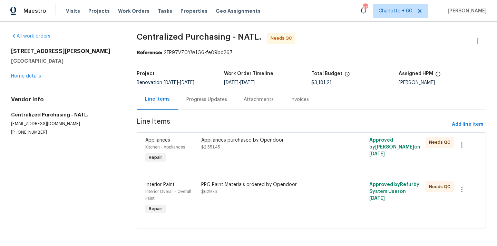
click at [281, 155] on div "Appliances purchased by Opendoor $2,551.45" at bounding box center [269, 151] width 140 height 32
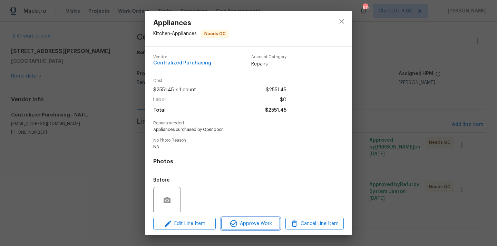
click at [262, 227] on span "Approve Work" at bounding box center [250, 224] width 54 height 9
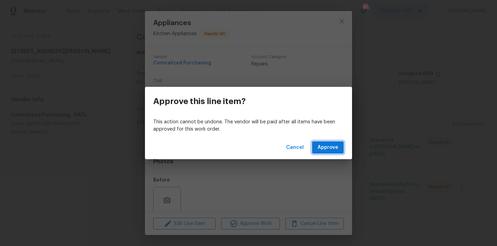
click at [322, 147] on span "Approve" at bounding box center [327, 148] width 21 height 9
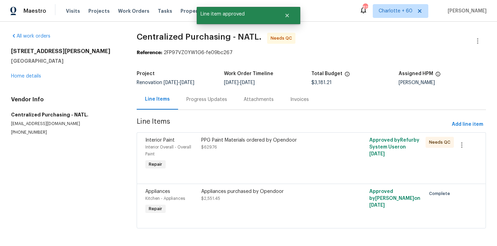
click at [250, 161] on div "PPG Paint Materials ordered by Opendoor $629.76" at bounding box center [269, 154] width 140 height 39
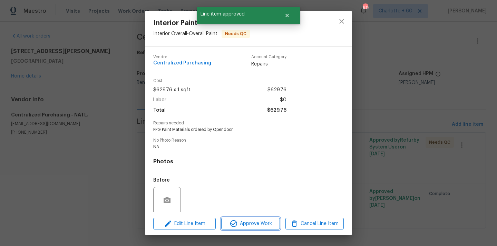
click at [246, 228] on button "Approve Work" at bounding box center [250, 224] width 58 height 12
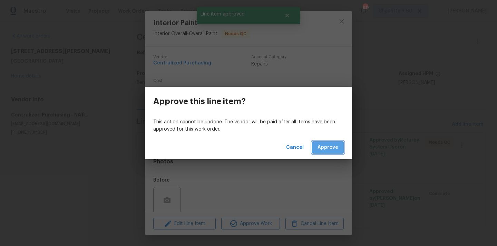
click at [335, 144] on span "Approve" at bounding box center [327, 148] width 21 height 9
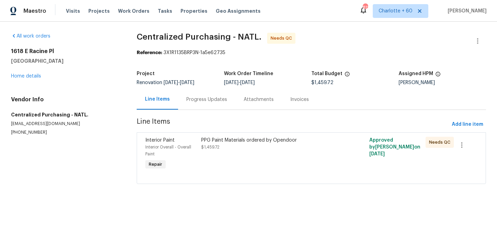
click at [283, 149] on div "PPG Paint Materials ordered by Opendoor $1,459.72" at bounding box center [269, 144] width 136 height 14
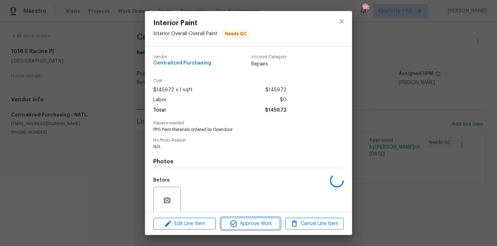
click at [267, 225] on span "Approve Work" at bounding box center [250, 224] width 54 height 9
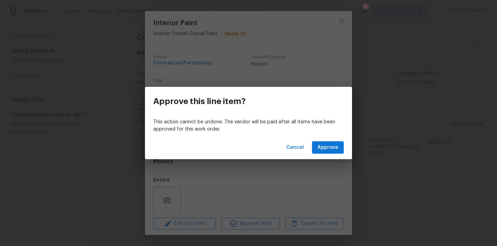
click at [324, 138] on div "Cancel Approve" at bounding box center [248, 148] width 207 height 24
click at [323, 143] on button "Approve" at bounding box center [328, 147] width 32 height 13
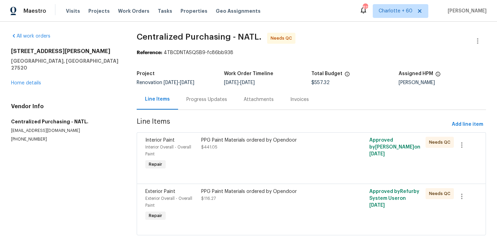
click at [215, 158] on div "PPG Paint Materials ordered by Opendoor $441.05" at bounding box center [269, 154] width 140 height 39
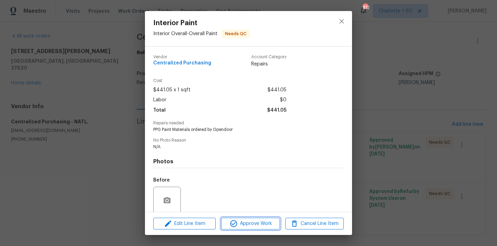
click at [236, 224] on icon "button" at bounding box center [233, 223] width 7 height 7
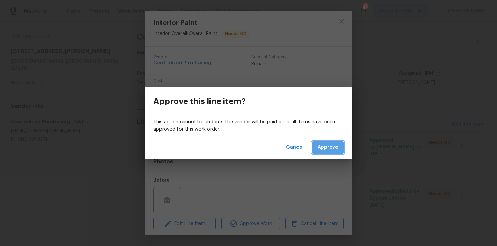
click at [326, 146] on span "Approve" at bounding box center [327, 148] width 21 height 9
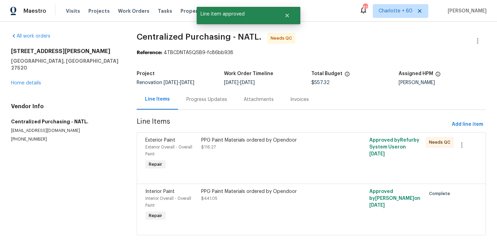
click at [262, 156] on div "PPG Paint Materials ordered by Opendoor $116.27" at bounding box center [269, 154] width 140 height 39
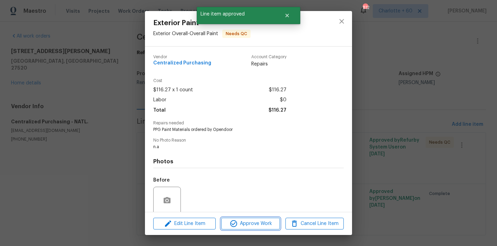
click at [261, 225] on span "Approve Work" at bounding box center [250, 224] width 54 height 9
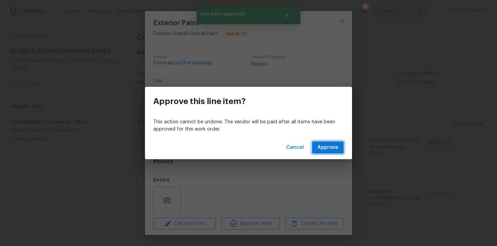
click at [327, 146] on span "Approve" at bounding box center [327, 148] width 21 height 9
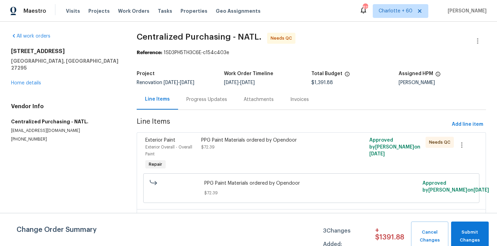
click at [294, 154] on div "PPG Paint Materials ordered by Opendoor $72.39" at bounding box center [269, 154] width 140 height 39
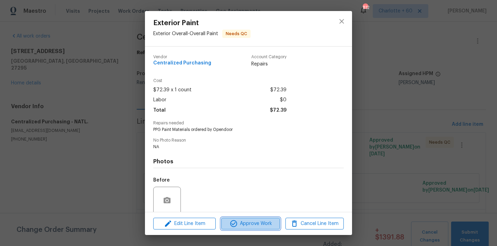
click at [265, 222] on span "Approve Work" at bounding box center [250, 224] width 54 height 9
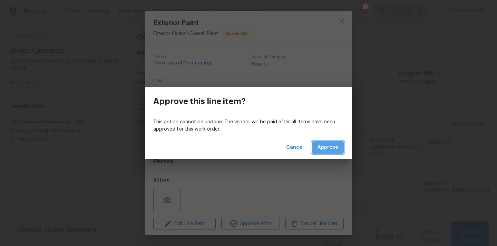
click at [334, 142] on button "Approve" at bounding box center [328, 147] width 32 height 13
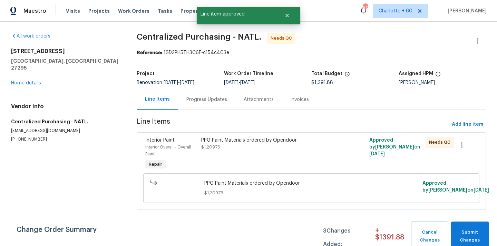
click at [269, 148] on div "PPG Paint Materials ordered by Opendoor $1,209.76" at bounding box center [269, 144] width 136 height 14
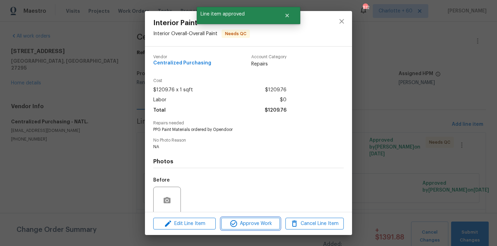
click at [248, 223] on span "Approve Work" at bounding box center [250, 224] width 54 height 9
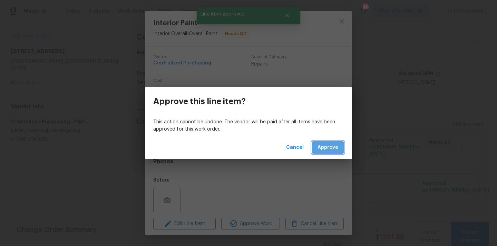
click at [326, 147] on span "Approve" at bounding box center [327, 148] width 21 height 9
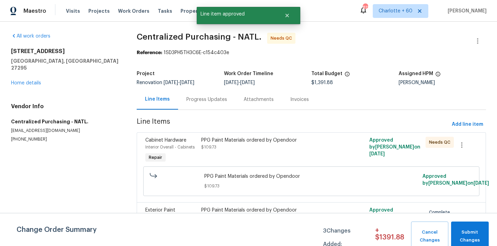
click at [281, 157] on div "PPG Paint Materials ordered by Opendoor $109.73" at bounding box center [269, 151] width 140 height 32
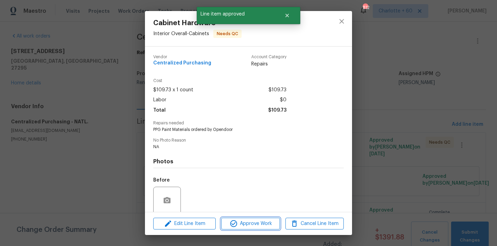
click at [244, 227] on span "Approve Work" at bounding box center [250, 224] width 54 height 9
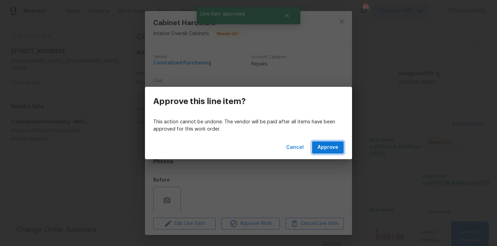
click at [326, 149] on span "Approve" at bounding box center [327, 148] width 21 height 9
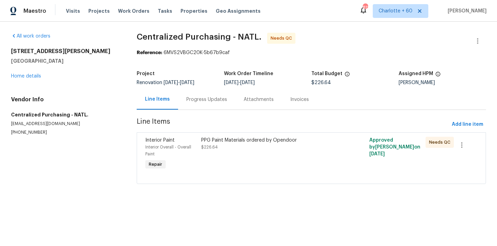
click at [254, 152] on div "PPG Paint Materials ordered by Opendoor $226.64" at bounding box center [269, 154] width 140 height 39
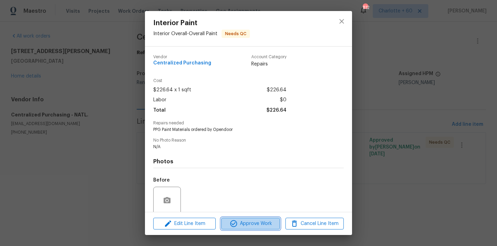
click at [239, 222] on span "Approve Work" at bounding box center [250, 224] width 54 height 9
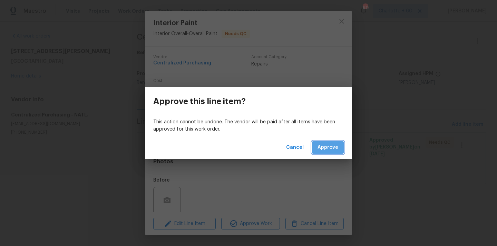
click at [324, 154] on button "Approve" at bounding box center [328, 147] width 32 height 13
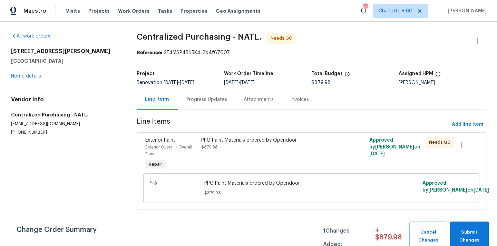
click at [271, 173] on div "PPG Paint Materials ordered by Opendoor $879.98 Approved by [PERSON_NAME] on [D…" at bounding box center [311, 188] width 332 height 34
click at [269, 154] on div "PPG Paint Materials ordered by Opendoor $879.98" at bounding box center [269, 154] width 140 height 39
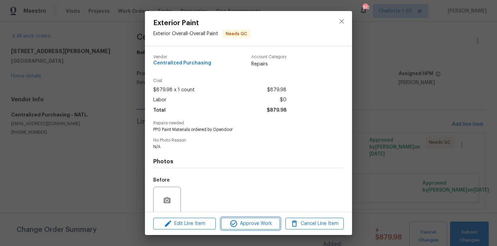
click at [242, 224] on span "Approve Work" at bounding box center [250, 224] width 54 height 9
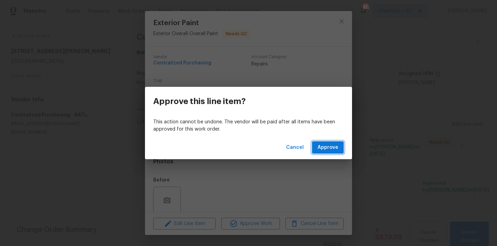
click at [326, 148] on span "Approve" at bounding box center [327, 148] width 21 height 9
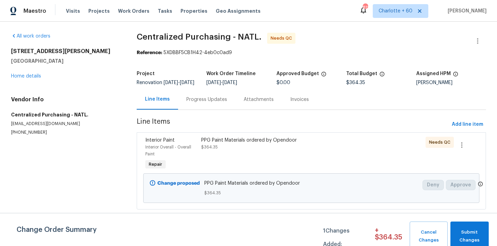
click at [287, 151] on div "PPG Paint Materials ordered by Opendoor $364.35" at bounding box center [269, 144] width 136 height 14
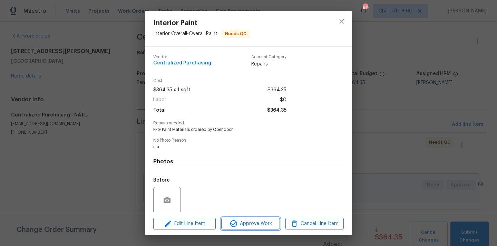
click at [265, 219] on button "Approve Work" at bounding box center [250, 224] width 58 height 12
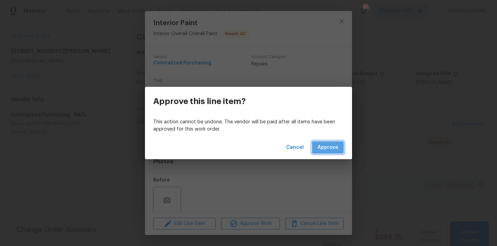
click at [335, 149] on span "Approve" at bounding box center [327, 148] width 21 height 9
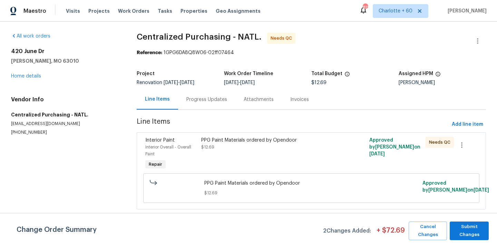
click at [288, 161] on div "PPG Paint Materials ordered by Opendoor $12.69" at bounding box center [269, 154] width 140 height 39
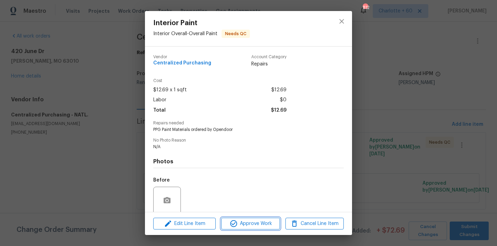
click at [257, 226] on span "Approve Work" at bounding box center [250, 224] width 54 height 9
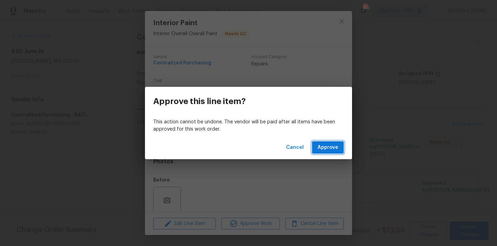
click at [332, 144] on span "Approve" at bounding box center [327, 148] width 21 height 9
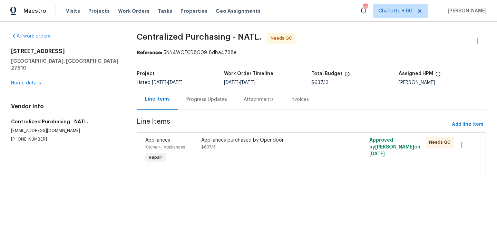
click at [264, 159] on div "Appliances purchased by Opendoor $637.13" at bounding box center [269, 151] width 140 height 32
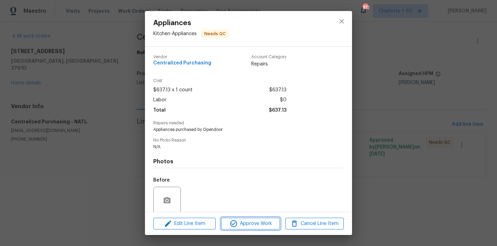
click at [256, 220] on span "Approve Work" at bounding box center [250, 224] width 54 height 9
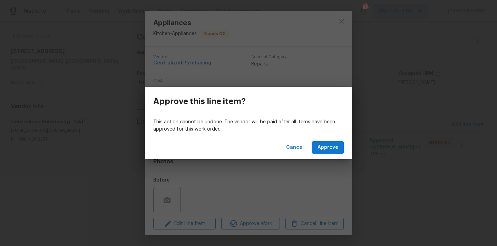
click at [319, 155] on div "Cancel Approve" at bounding box center [248, 148] width 207 height 24
click at [319, 147] on span "Approve" at bounding box center [327, 148] width 21 height 9
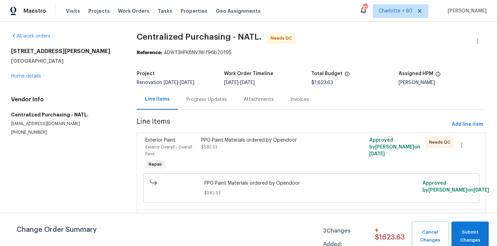
click at [346, 144] on div at bounding box center [353, 154] width 28 height 39
click at [300, 160] on div "PPG Paint Materials ordered by Opendoor $582.53" at bounding box center [269, 154] width 140 height 39
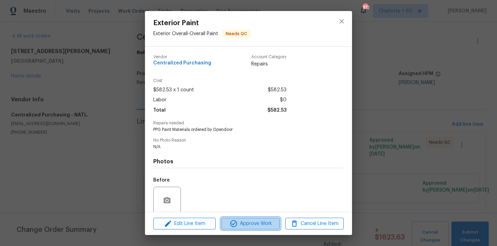
click at [249, 223] on span "Approve Work" at bounding box center [250, 224] width 54 height 9
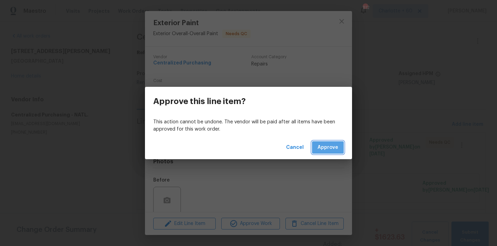
click at [334, 148] on span "Approve" at bounding box center [327, 148] width 21 height 9
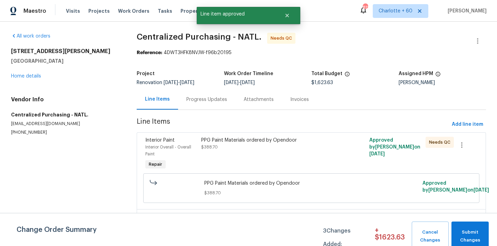
click at [279, 154] on div "PPG Paint Materials ordered by Opendoor $388.70" at bounding box center [269, 154] width 140 height 39
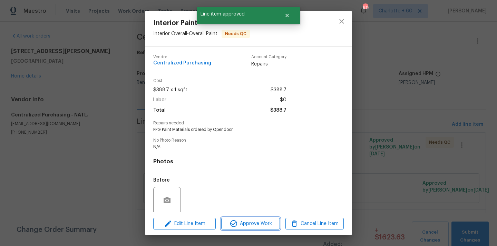
click at [268, 224] on span "Approve Work" at bounding box center [250, 224] width 54 height 9
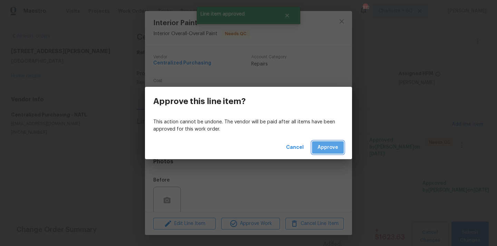
click at [328, 146] on span "Approve" at bounding box center [327, 148] width 21 height 9
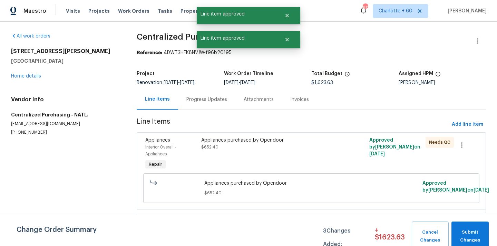
click at [253, 156] on div "Appliances purchased by Opendoor $652.40" at bounding box center [269, 154] width 140 height 39
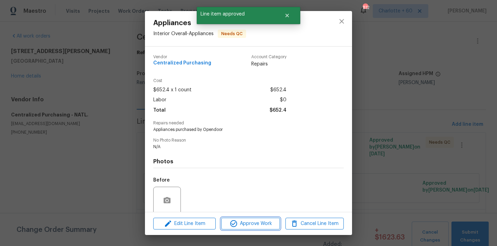
click at [253, 223] on span "Approve Work" at bounding box center [250, 224] width 54 height 9
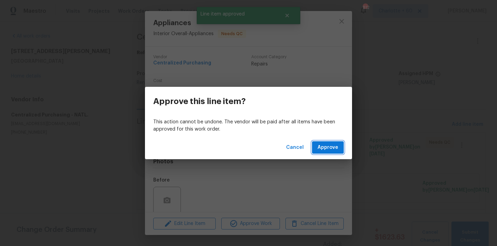
click at [324, 150] on span "Approve" at bounding box center [327, 148] width 21 height 9
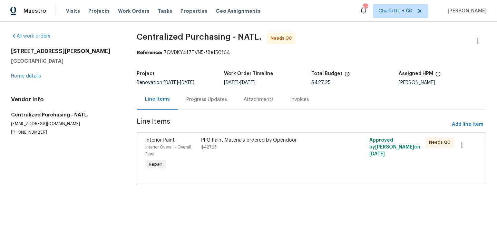
click at [240, 144] on div "PPG Paint Materials ordered by Opendoor $427.25" at bounding box center [269, 144] width 136 height 14
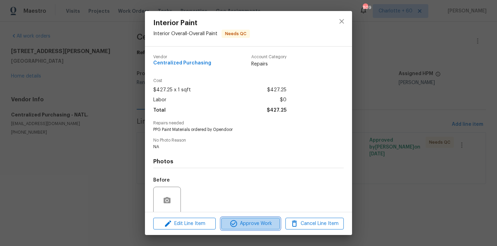
click at [247, 219] on button "Approve Work" at bounding box center [250, 224] width 58 height 12
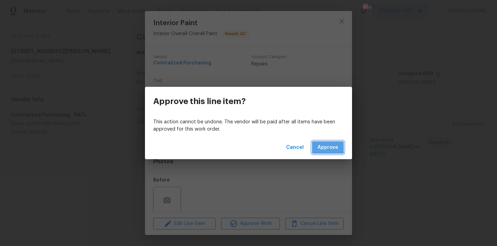
click at [314, 146] on button "Approve" at bounding box center [328, 147] width 32 height 13
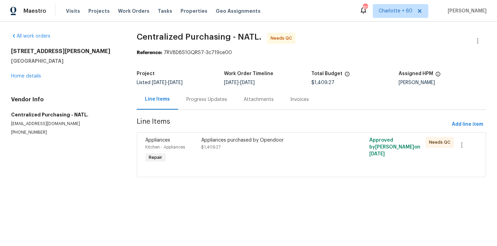
click at [254, 159] on div "Appliances purchased by Opendoor $1,409.27" at bounding box center [269, 151] width 140 height 32
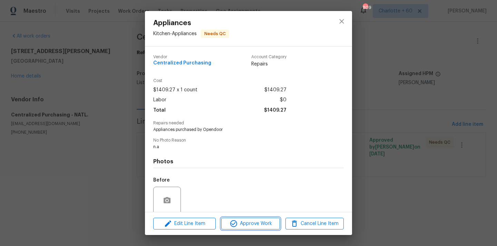
click at [247, 227] on span "Approve Work" at bounding box center [250, 224] width 54 height 9
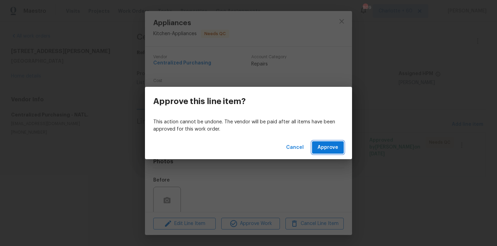
click at [322, 147] on span "Approve" at bounding box center [327, 148] width 21 height 9
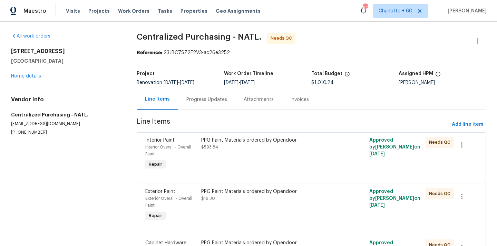
click at [245, 152] on div "PPG Paint Materials ordered by Opendoor $593.84" at bounding box center [269, 154] width 140 height 39
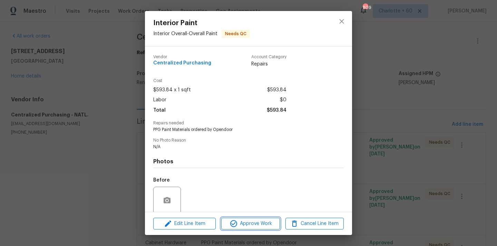
click at [251, 224] on span "Approve Work" at bounding box center [250, 224] width 54 height 9
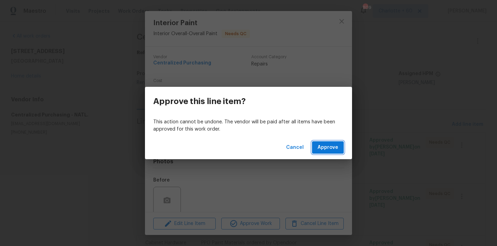
click at [332, 145] on span "Approve" at bounding box center [327, 148] width 21 height 9
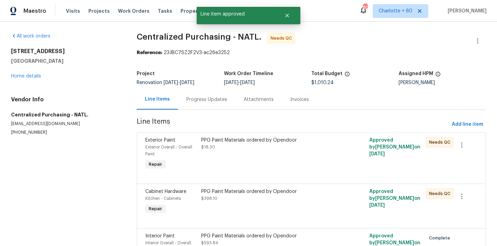
click at [257, 161] on div "PPG Paint Materials ordered by Opendoor $18.30" at bounding box center [269, 154] width 140 height 39
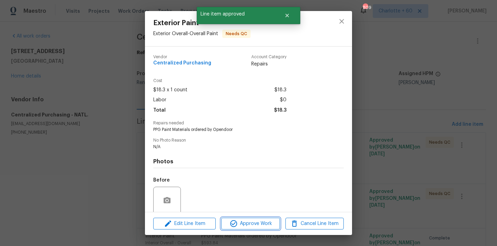
click at [262, 222] on span "Approve Work" at bounding box center [250, 224] width 54 height 9
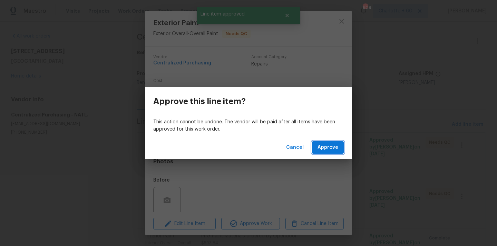
click at [326, 144] on span "Approve" at bounding box center [327, 148] width 21 height 9
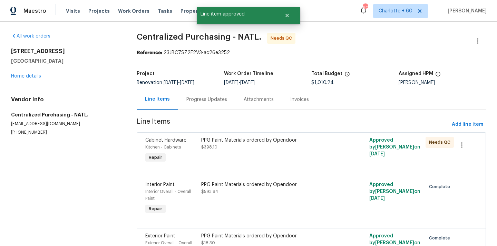
click at [252, 160] on div "PPG Paint Materials ordered by Opendoor $398.10" at bounding box center [269, 151] width 140 height 32
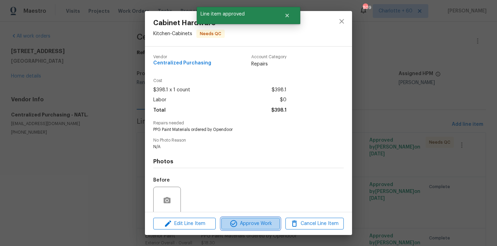
click at [253, 228] on button "Approve Work" at bounding box center [250, 224] width 58 height 12
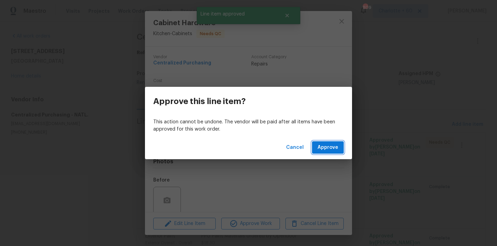
click at [321, 149] on span "Approve" at bounding box center [327, 148] width 21 height 9
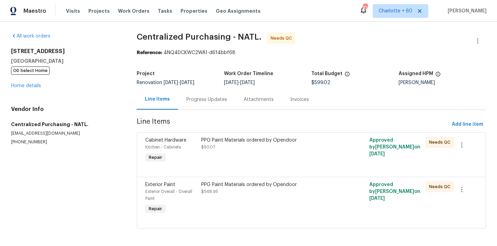
click at [261, 157] on div "PPG Paint Materials ordered by Opendoor $50.07" at bounding box center [269, 151] width 140 height 32
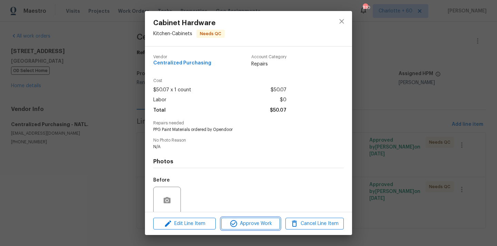
click at [243, 225] on span "Approve Work" at bounding box center [250, 224] width 54 height 9
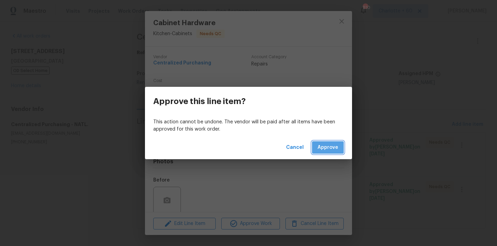
click at [330, 150] on span "Approve" at bounding box center [327, 148] width 21 height 9
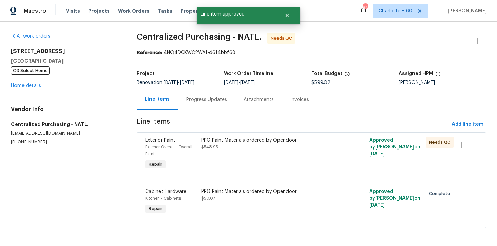
click at [254, 155] on div "PPG Paint Materials ordered by Opendoor $548.95" at bounding box center [269, 154] width 140 height 39
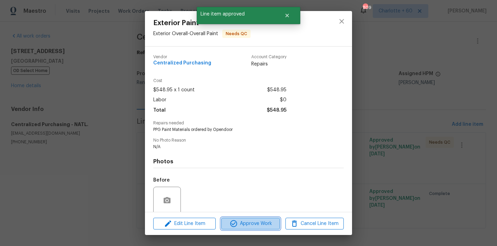
click at [257, 226] on span "Approve Work" at bounding box center [250, 224] width 54 height 9
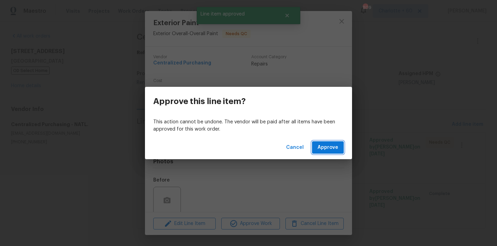
click at [332, 145] on span "Approve" at bounding box center [327, 148] width 21 height 9
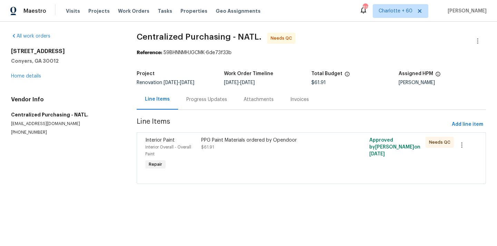
click at [254, 157] on div "PPG Paint Materials ordered by Opendoor $61.91" at bounding box center [269, 154] width 140 height 39
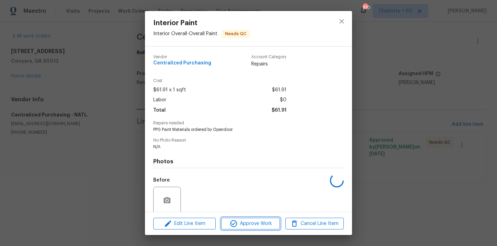
click at [236, 220] on icon "button" at bounding box center [233, 224] width 8 height 8
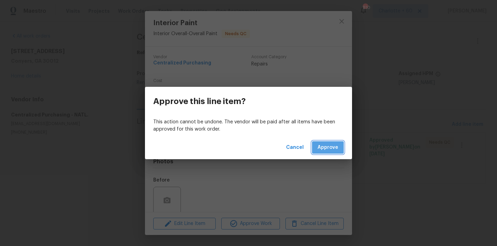
click at [327, 153] on button "Approve" at bounding box center [328, 147] width 32 height 13
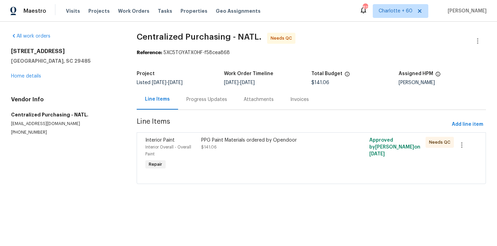
click at [261, 160] on div "PPG Paint Materials ordered by Opendoor $141.06" at bounding box center [269, 154] width 140 height 39
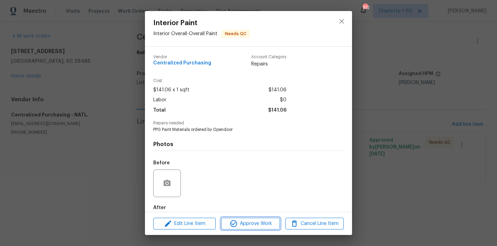
click at [242, 226] on span "Approve Work" at bounding box center [250, 224] width 54 height 9
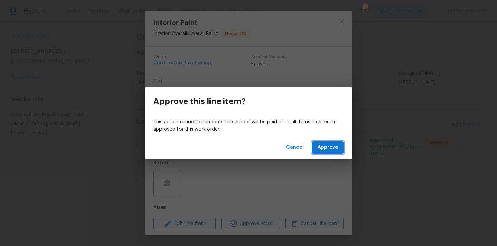
click at [323, 145] on span "Approve" at bounding box center [327, 148] width 21 height 9
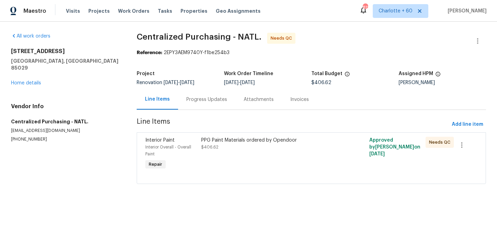
click at [272, 158] on div "PPG Paint Materials ordered by Opendoor $406.62" at bounding box center [269, 154] width 140 height 39
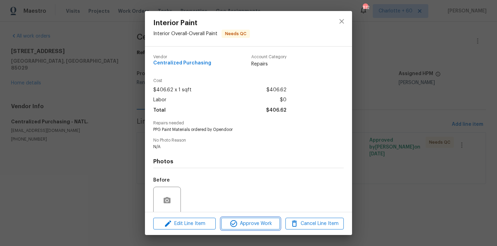
click at [259, 225] on span "Approve Work" at bounding box center [250, 224] width 54 height 9
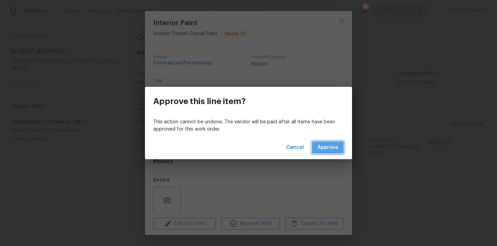
click at [321, 146] on span "Approve" at bounding box center [327, 148] width 21 height 9
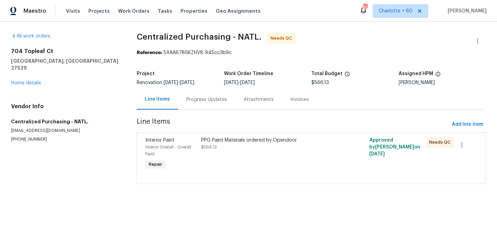
click at [293, 157] on div "PPG Paint Materials ordered by Opendoor $566.13" at bounding box center [269, 154] width 140 height 39
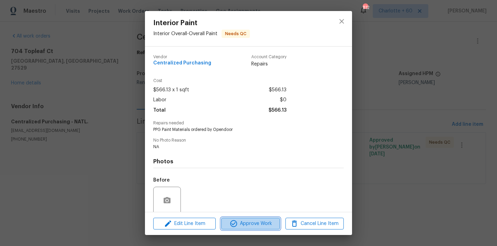
click at [254, 218] on button "Approve Work" at bounding box center [250, 224] width 58 height 12
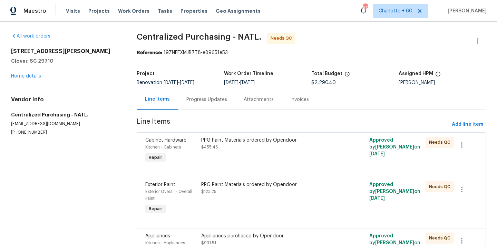
click at [268, 160] on div "PPG Paint Materials ordered by Opendoor $455.46" at bounding box center [269, 151] width 140 height 32
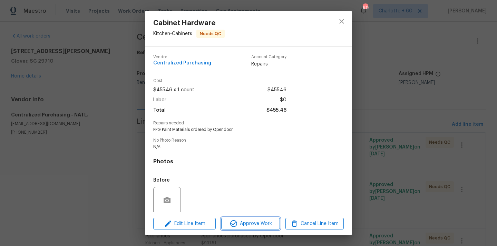
click at [254, 220] on span "Approve Work" at bounding box center [250, 224] width 54 height 9
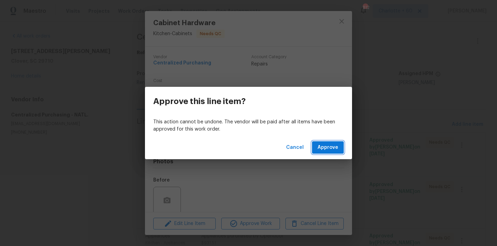
click at [332, 145] on span "Approve" at bounding box center [327, 148] width 21 height 9
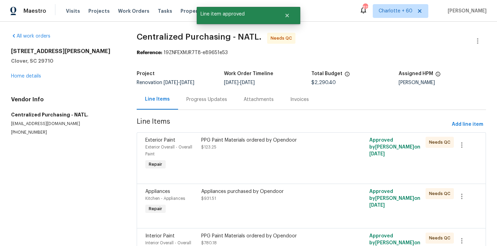
click at [271, 156] on div "PPG Paint Materials ordered by Opendoor $123.25" at bounding box center [269, 154] width 140 height 39
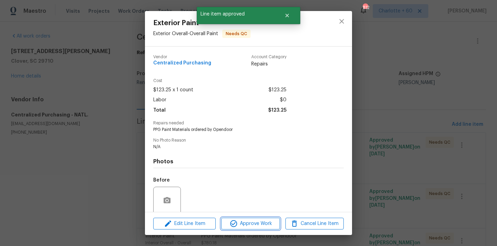
click at [263, 229] on button "Approve Work" at bounding box center [250, 224] width 58 height 12
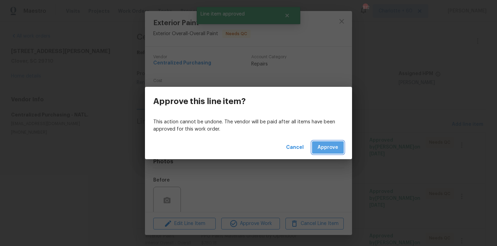
click at [325, 142] on button "Approve" at bounding box center [328, 147] width 32 height 13
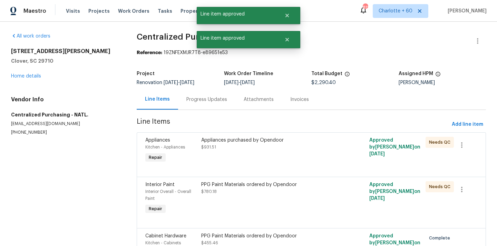
click at [252, 157] on div "Appliances purchased by Opendoor $931.51" at bounding box center [269, 151] width 140 height 32
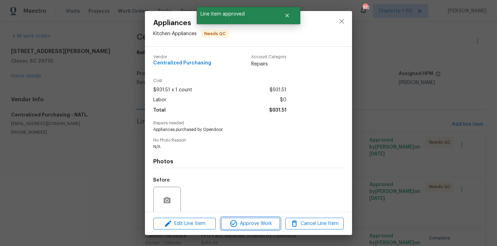
click at [262, 229] on button "Approve Work" at bounding box center [250, 224] width 58 height 12
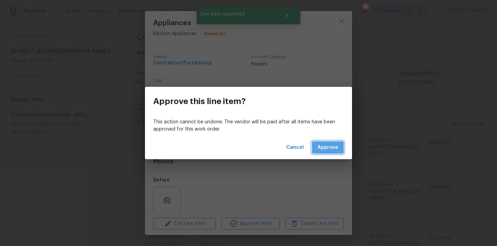
click at [327, 145] on span "Approve" at bounding box center [327, 148] width 21 height 9
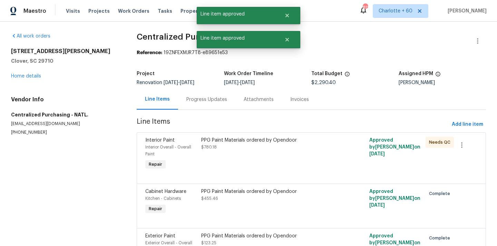
click at [250, 153] on div "PPG Paint Materials ordered by Opendoor $780.18" at bounding box center [269, 154] width 140 height 39
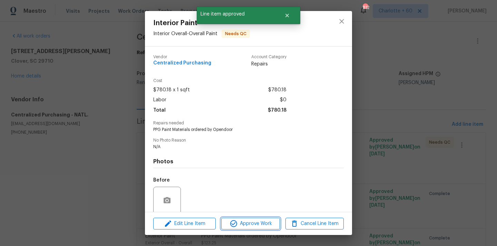
click at [264, 228] on span "Approve Work" at bounding box center [250, 224] width 54 height 9
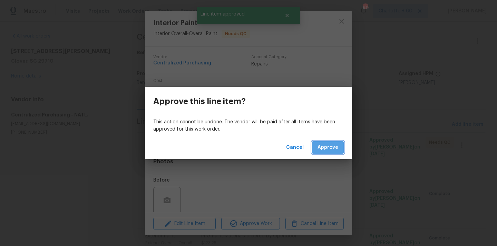
click at [330, 150] on span "Approve" at bounding box center [327, 148] width 21 height 9
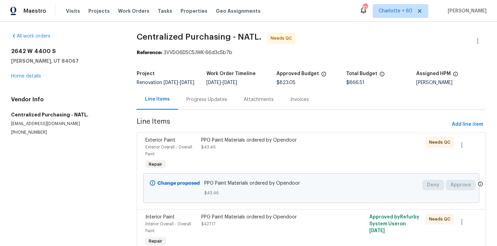
click at [292, 166] on div "PPG Paint Materials ordered by Opendoor $43.46" at bounding box center [269, 154] width 140 height 39
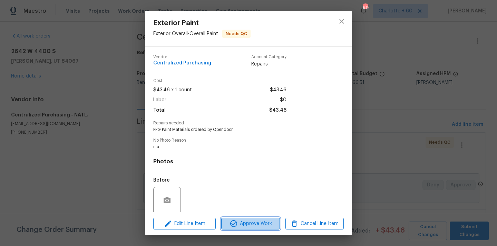
click at [264, 224] on span "Approve Work" at bounding box center [250, 224] width 54 height 9
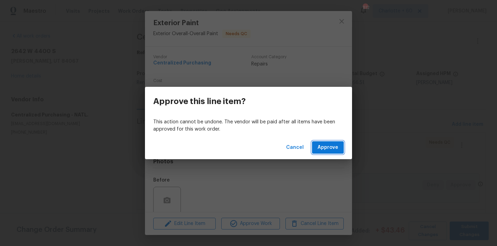
click at [337, 149] on span "Approve" at bounding box center [327, 148] width 21 height 9
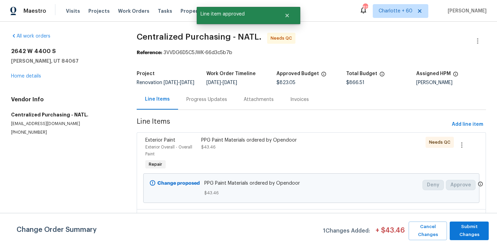
click at [337, 149] on div "PPG Paint Materials ordered by Opendoor $43.46" at bounding box center [269, 154] width 140 height 39
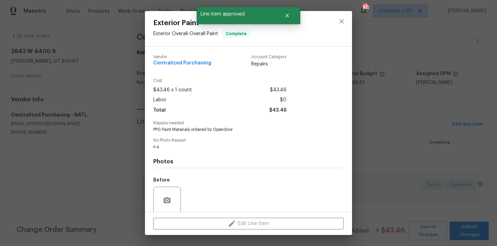
scroll to position [54, 0]
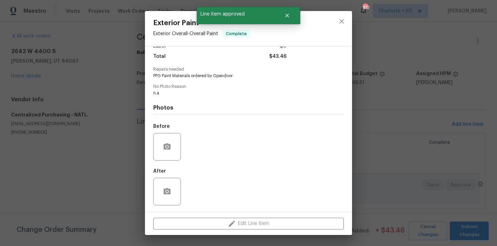
click at [375, 157] on div "Exterior Paint Exterior Overall - Overall Paint Complete Vendor Centralized Pur…" at bounding box center [248, 123] width 497 height 246
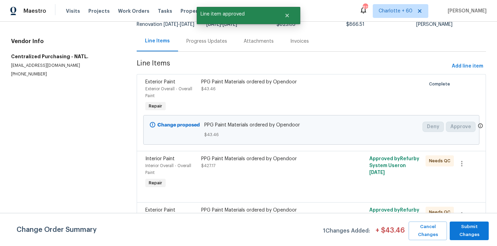
scroll to position [91, 0]
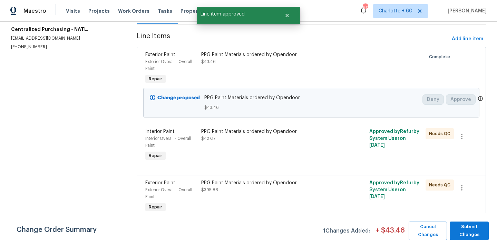
click at [279, 153] on div "PPG Paint Materials ordered by Opendoor $427.17" at bounding box center [269, 145] width 140 height 39
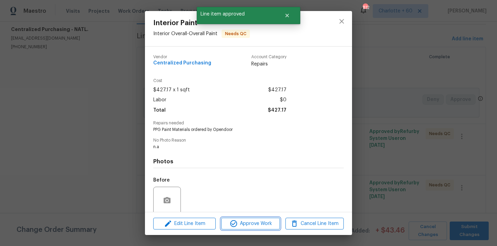
click at [255, 219] on button "Approve Work" at bounding box center [250, 224] width 58 height 12
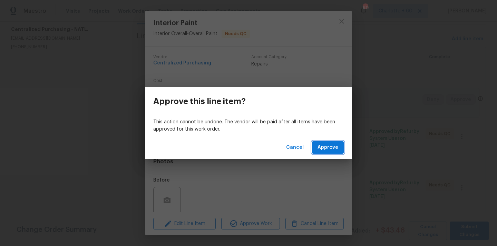
click at [333, 149] on span "Approve" at bounding box center [327, 148] width 21 height 9
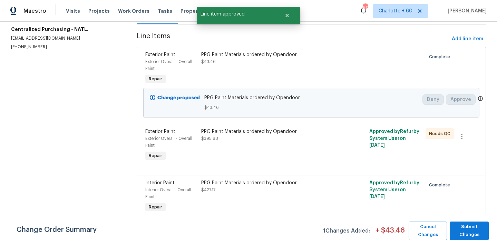
click at [266, 157] on div "PPG Paint Materials ordered by Opendoor $395.88" at bounding box center [269, 145] width 140 height 39
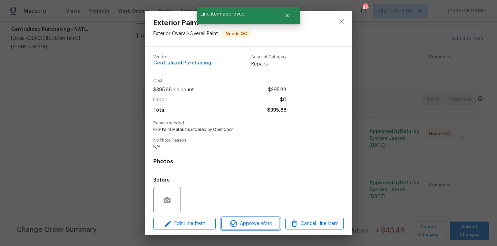
click at [255, 220] on span "Approve Work" at bounding box center [250, 224] width 54 height 9
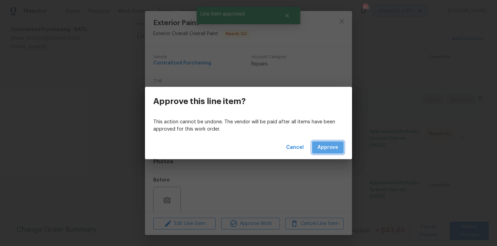
click at [332, 149] on span "Approve" at bounding box center [327, 148] width 21 height 9
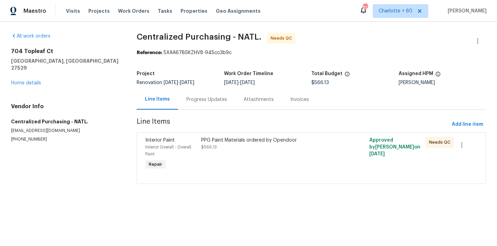
click at [230, 161] on div "PPG Paint Materials ordered by Opendoor $566.13" at bounding box center [269, 154] width 140 height 39
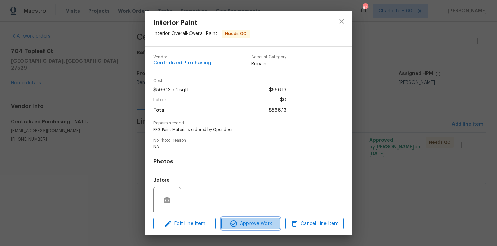
click at [244, 220] on span "Approve Work" at bounding box center [250, 224] width 54 height 9
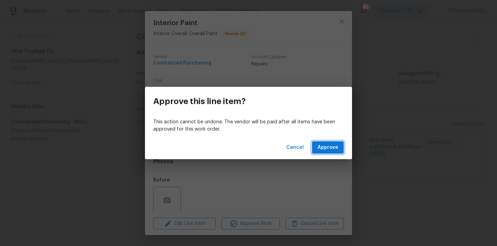
click at [318, 149] on span "Approve" at bounding box center [327, 148] width 21 height 9
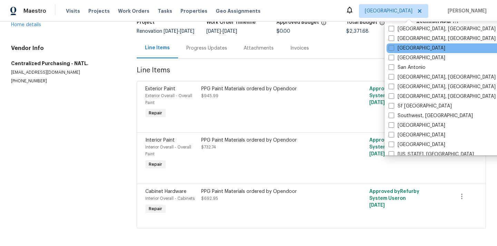
scroll to position [462, 0]
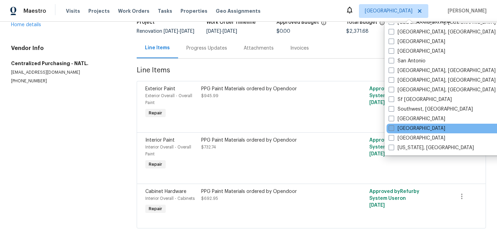
click at [407, 131] on label "[GEOGRAPHIC_DATA]" at bounding box center [417, 128] width 57 height 7
click at [393, 130] on input "[GEOGRAPHIC_DATA]" at bounding box center [391, 127] width 4 height 4
checkbox input "true"
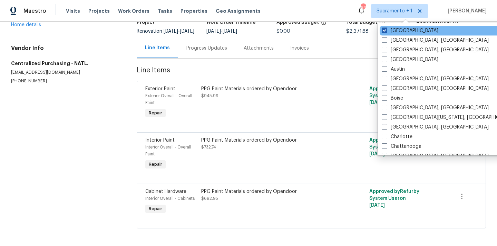
click at [393, 28] on label "[GEOGRAPHIC_DATA]" at bounding box center [410, 30] width 57 height 7
click at [386, 28] on input "[GEOGRAPHIC_DATA]" at bounding box center [384, 29] width 4 height 4
checkbox input "false"
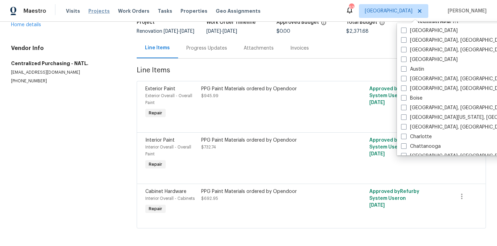
click at [97, 12] on span "Projects" at bounding box center [98, 11] width 21 height 7
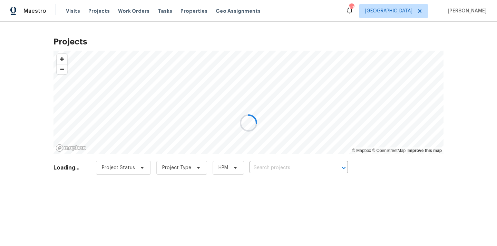
click at [288, 170] on div at bounding box center [248, 123] width 497 height 246
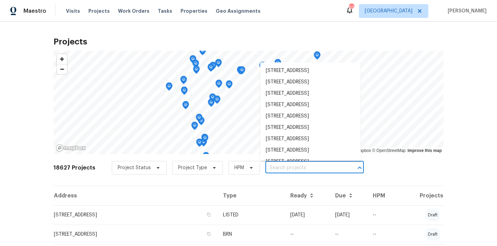
click at [288, 170] on input "text" at bounding box center [304, 168] width 79 height 11
paste input "[STREET_ADDRESS][PERSON_NAME]"
type input "[STREET_ADDRESS][PERSON_NAME]"
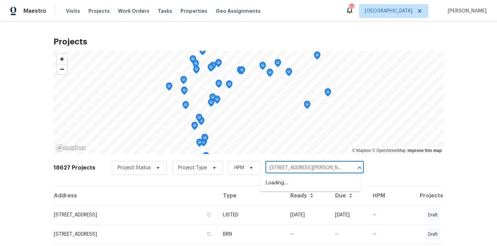
scroll to position [0, 4]
click at [285, 185] on li "[STREET_ADDRESS][PERSON_NAME]" at bounding box center [310, 183] width 100 height 11
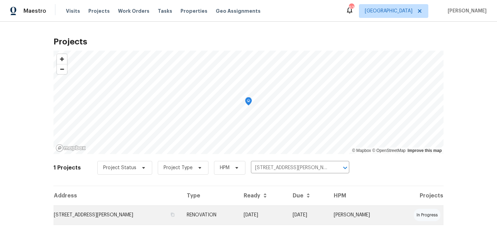
click at [149, 210] on td "[STREET_ADDRESS][PERSON_NAME]" at bounding box center [117, 215] width 128 height 19
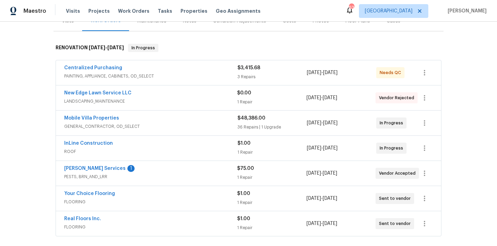
scroll to position [87, 0]
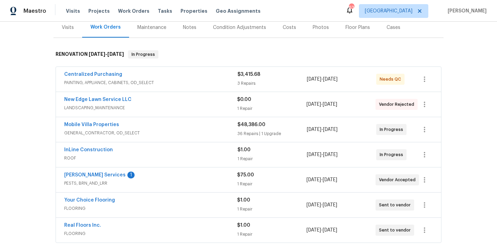
click at [173, 80] on span "PAINTING, APPLIANCE, CABINETS, OD_SELECT" at bounding box center [150, 82] width 173 height 7
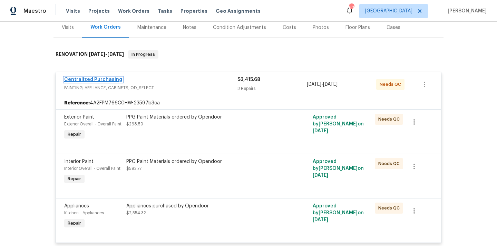
click at [106, 79] on link "Centralized Purchasing" at bounding box center [93, 79] width 58 height 5
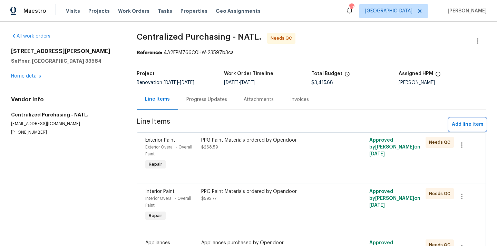
click at [470, 120] on span "Add line item" at bounding box center [467, 124] width 31 height 9
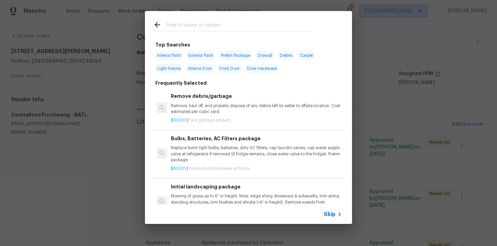
click at [239, 22] on input "text" at bounding box center [239, 26] width 146 height 10
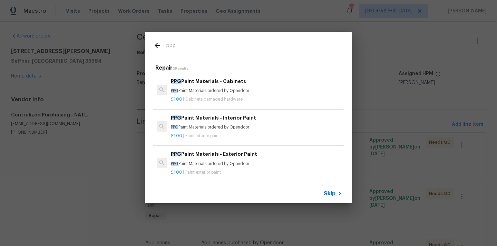
type input "ppg"
click at [203, 86] on div "PPG Paint Materials - Cabinets PPG Paint Materials ordered by Opendoor" at bounding box center [256, 86] width 171 height 17
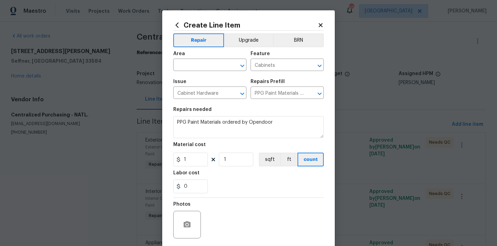
click at [172, 22] on div "Create Line Item Repair Upgrade BRN Area ​ Feature Cabinets ​ Issue Cabinet Har…" at bounding box center [248, 148] width 173 height 276
click at [176, 24] on icon at bounding box center [177, 25] width 8 height 8
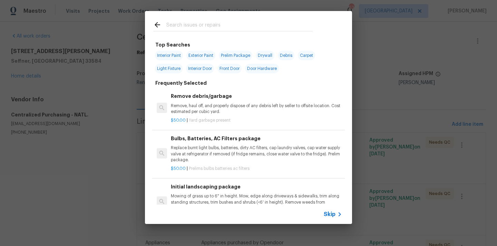
click at [201, 27] on input "text" at bounding box center [239, 26] width 146 height 10
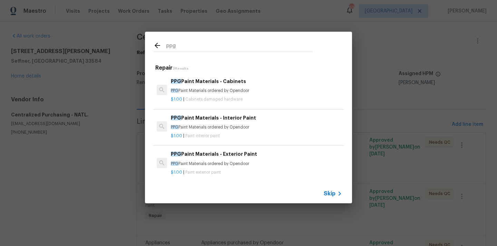
type input "ppg"
click at [206, 138] on p "$1.00 | Paint interior paint" at bounding box center [256, 136] width 171 height 6
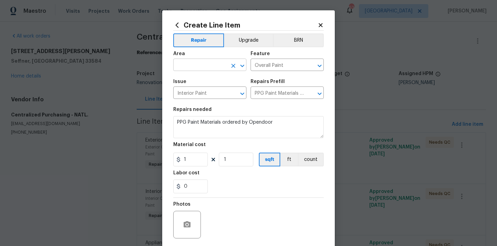
click at [187, 60] on input "text" at bounding box center [200, 65] width 54 height 11
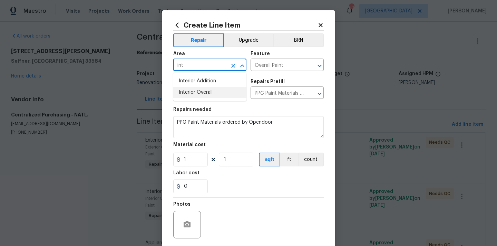
click at [185, 93] on li "Interior Overall" at bounding box center [209, 92] width 73 height 11
type input "Interior Overall"
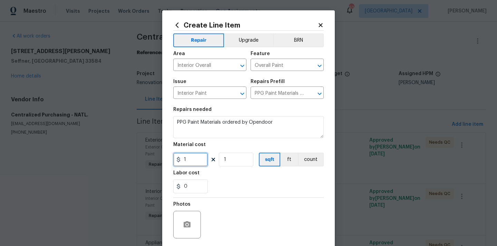
drag, startPoint x: 194, startPoint y: 160, endPoint x: 166, endPoint y: 160, distance: 27.9
click at [174, 160] on input "1" at bounding box center [190, 160] width 35 height 14
paste input "31.51"
type input "131.51"
click at [199, 173] on div "Labor cost" at bounding box center [248, 175] width 150 height 9
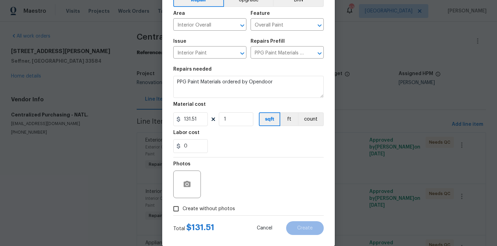
scroll to position [51, 0]
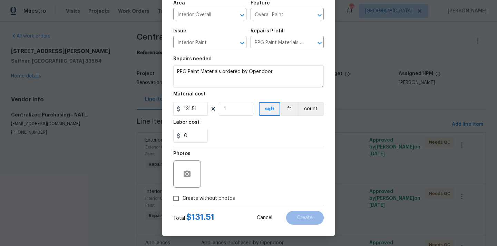
click at [197, 196] on span "Create without photos" at bounding box center [209, 198] width 52 height 7
click at [183, 196] on input "Create without photos" at bounding box center [175, 198] width 13 height 13
checkbox input "true"
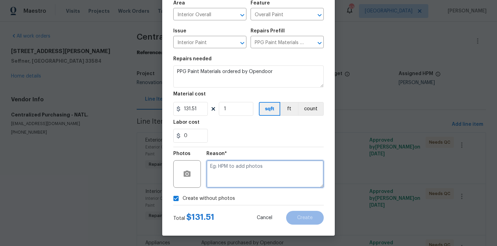
click at [223, 173] on textarea at bounding box center [264, 174] width 117 height 28
type textarea "N/A"
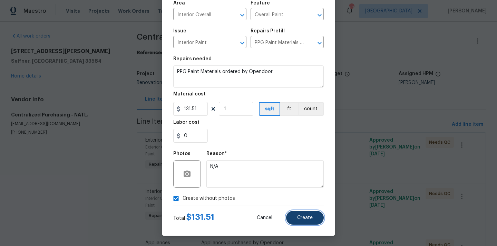
click at [302, 218] on span "Create" at bounding box center [305, 218] width 16 height 5
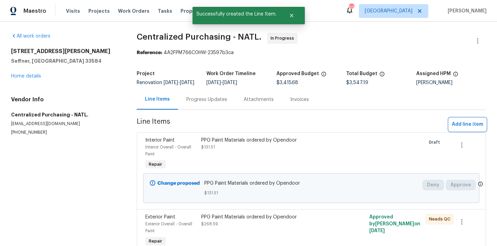
click at [458, 129] on span "Add line item" at bounding box center [467, 124] width 31 height 9
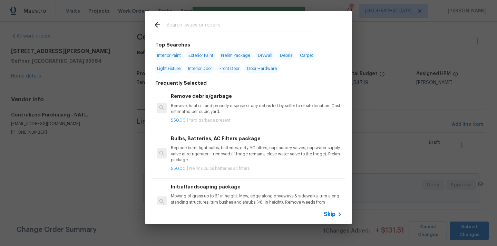
click at [272, 33] on div at bounding box center [233, 24] width 176 height 27
click at [265, 28] on input "text" at bounding box center [239, 26] width 146 height 10
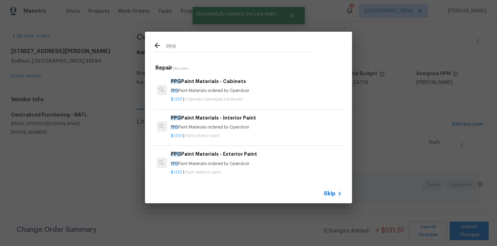
type input "ppg"
click at [205, 152] on h6 "PPG Paint Materials - Exterior Paint" at bounding box center [256, 154] width 171 height 8
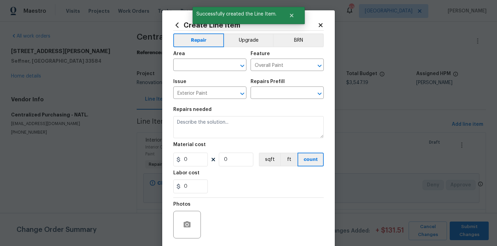
type input "PPG Paint Materials - Exterior Paint $1.00"
type textarea "PPG Paint Materials ordered by Opendoor"
type input "1"
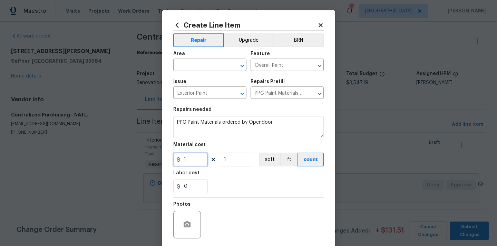
drag, startPoint x: 187, startPoint y: 163, endPoint x: 160, endPoint y: 159, distance: 26.8
click at [161, 159] on div "Create Line Item Repair Upgrade BRN Area ​ Feature Overall Paint ​ Issue Exteri…" at bounding box center [248, 123] width 497 height 246
paste input "467.54"
type input "467.54"
click at [212, 176] on div "Labor cost" at bounding box center [248, 175] width 150 height 9
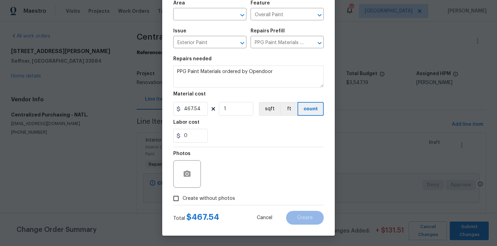
click at [202, 196] on span "Create without photos" at bounding box center [209, 198] width 52 height 7
click at [183, 196] on input "Create without photos" at bounding box center [175, 198] width 13 height 13
checkbox input "true"
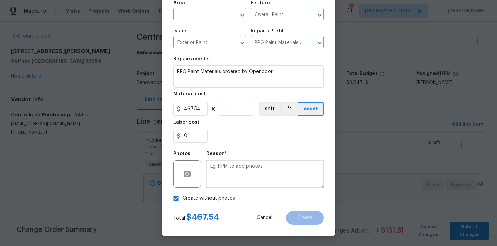
click at [222, 176] on textarea at bounding box center [264, 174] width 117 height 28
type textarea "N/A"
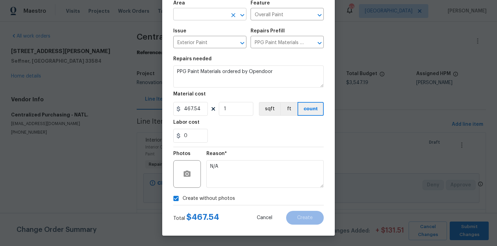
click at [204, 15] on input "text" at bounding box center [200, 15] width 54 height 11
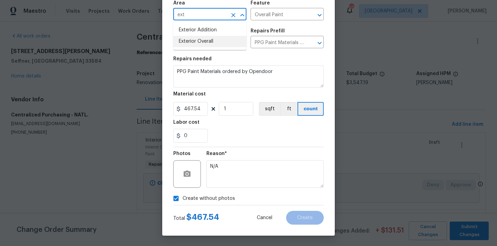
click at [200, 39] on li "Exterior Overall" at bounding box center [209, 41] width 73 height 11
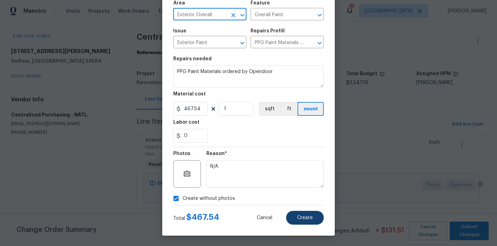
type input "Exterior Overall"
click at [299, 217] on span "Create" at bounding box center [305, 218] width 16 height 5
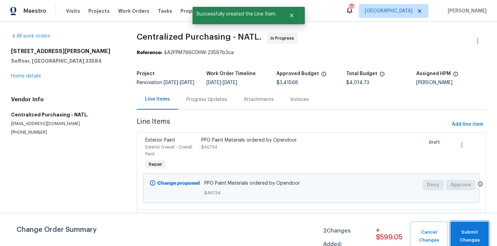
click at [474, 225] on button "Submit Changes" at bounding box center [469, 237] width 38 height 30
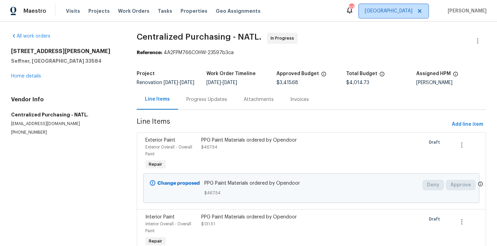
click at [412, 14] on span "[GEOGRAPHIC_DATA]" at bounding box center [389, 11] width 48 height 7
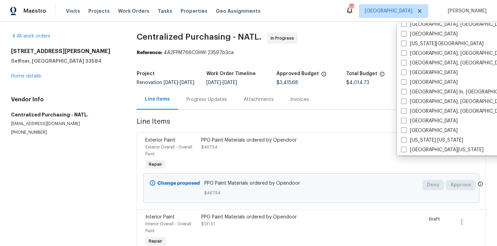
scroll to position [258, 0]
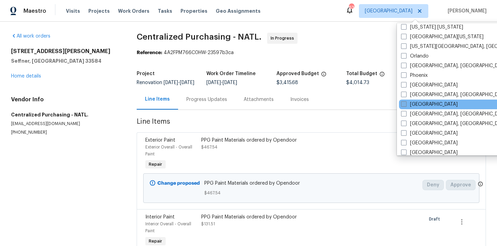
click at [419, 105] on label "[GEOGRAPHIC_DATA]" at bounding box center [429, 104] width 57 height 7
click at [405, 105] on input "[GEOGRAPHIC_DATA]" at bounding box center [403, 103] width 4 height 4
checkbox input "true"
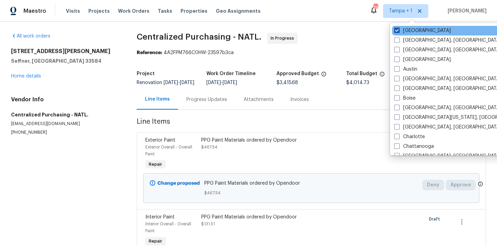
click at [414, 28] on label "[GEOGRAPHIC_DATA]" at bounding box center [422, 30] width 57 height 7
click at [399, 28] on input "[GEOGRAPHIC_DATA]" at bounding box center [396, 29] width 4 height 4
checkbox input "false"
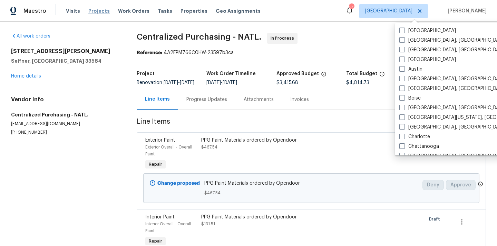
click at [94, 13] on span "Projects" at bounding box center [98, 11] width 21 height 7
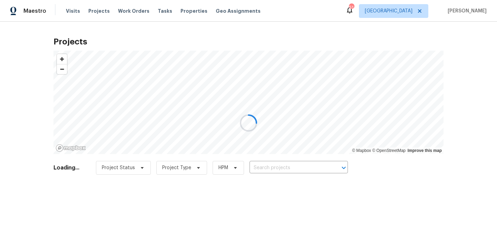
click at [284, 163] on div at bounding box center [248, 123] width 497 height 246
click at [280, 166] on div at bounding box center [248, 123] width 497 height 246
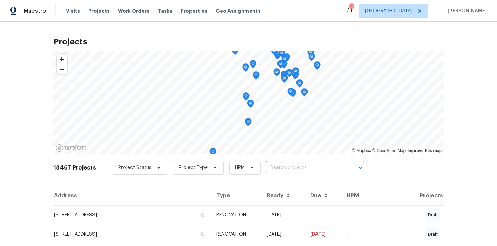
click at [280, 166] on input "text" at bounding box center [305, 168] width 79 height 11
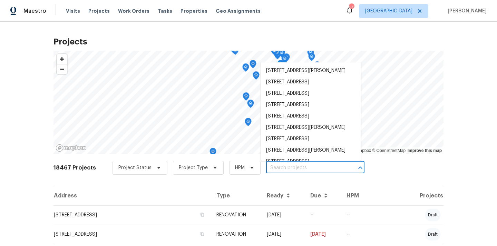
paste input "[STREET_ADDRESS]"
type input "[STREET_ADDRESS]"
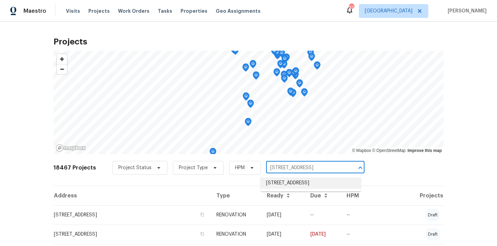
click at [276, 189] on ul "[STREET_ADDRESS]" at bounding box center [310, 183] width 100 height 17
click at [266, 181] on li "[STREET_ADDRESS]" at bounding box center [310, 183] width 100 height 11
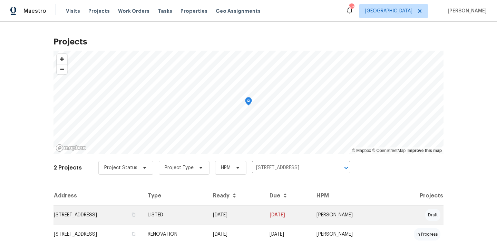
click at [142, 214] on td "[STREET_ADDRESS]" at bounding box center [97, 215] width 89 height 19
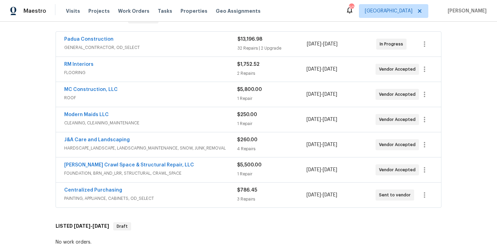
scroll to position [125, 0]
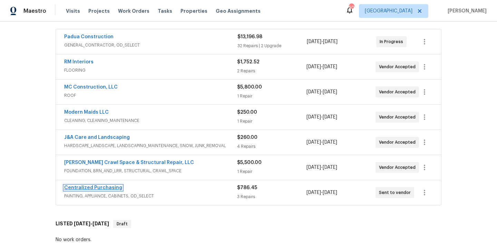
click at [103, 187] on link "Centralized Purchasing" at bounding box center [93, 188] width 58 height 5
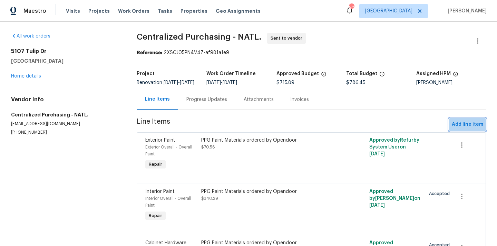
click at [464, 123] on button "Add line item" at bounding box center [467, 124] width 37 height 13
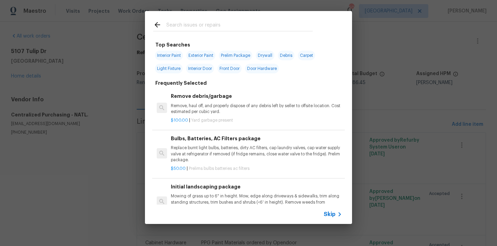
click at [217, 27] on input "text" at bounding box center [239, 26] width 146 height 10
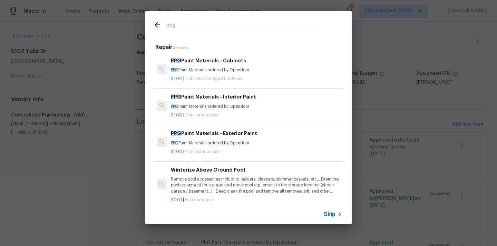
type input "ppg"
click at [219, 104] on p "PPG Paint Materials ordered by Opendoor" at bounding box center [256, 107] width 171 height 6
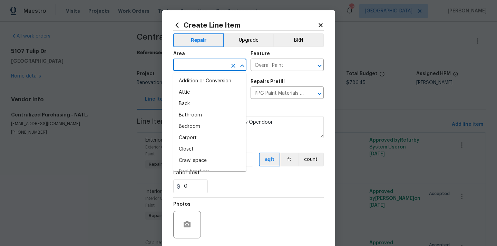
click at [210, 60] on input "text" at bounding box center [200, 65] width 54 height 11
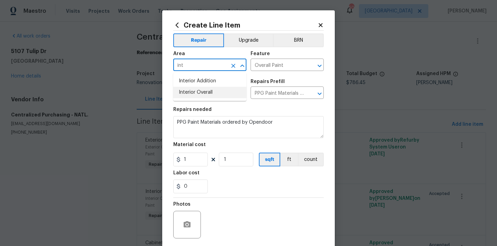
click at [203, 90] on li "Interior Overall" at bounding box center [209, 92] width 73 height 11
type input "Interior Overall"
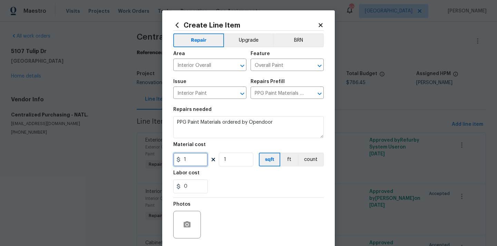
drag, startPoint x: 190, startPoint y: 165, endPoint x: 158, endPoint y: 163, distance: 32.2
click at [158, 163] on div "Create Line Item Repair Upgrade BRN Area Interior Overall ​ Feature Overall Pai…" at bounding box center [248, 123] width 497 height 246
paste input "74.3"
type input "74.3"
click at [241, 181] on div "0" at bounding box center [248, 187] width 150 height 14
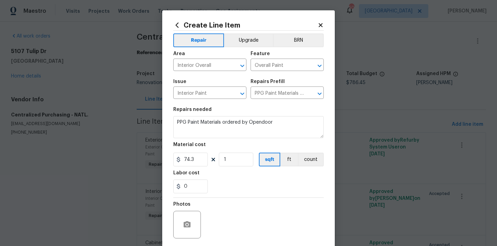
scroll to position [49, 0]
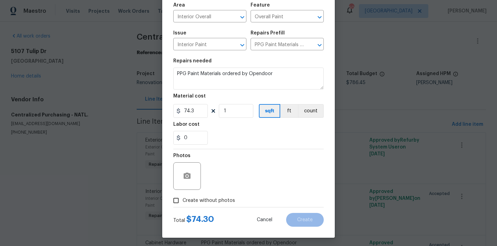
click at [227, 204] on span "Create without photos" at bounding box center [209, 200] width 52 height 7
click at [183, 204] on input "Create without photos" at bounding box center [175, 200] width 13 height 13
checkbox input "true"
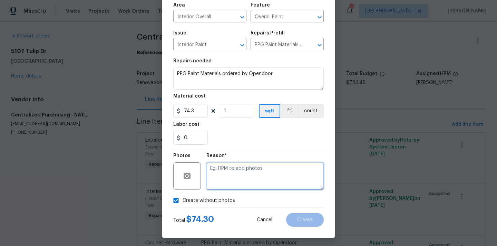
click at [233, 183] on textarea at bounding box center [264, 177] width 117 height 28
type textarea "N/A"
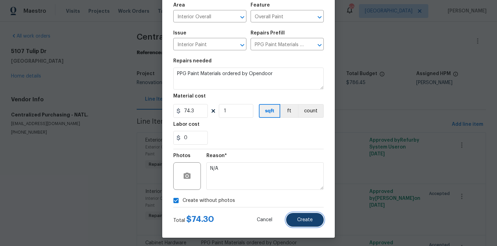
click at [311, 222] on span "Create" at bounding box center [305, 220] width 16 height 5
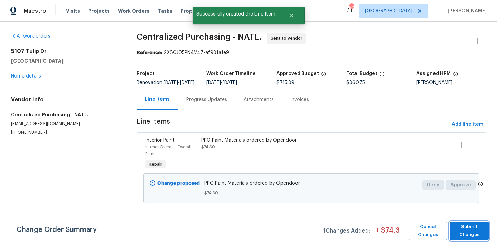
click at [469, 229] on span "Submit Changes" at bounding box center [469, 231] width 32 height 16
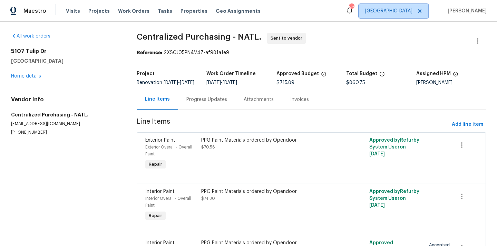
click at [411, 6] on span "[GEOGRAPHIC_DATA]" at bounding box center [393, 11] width 69 height 14
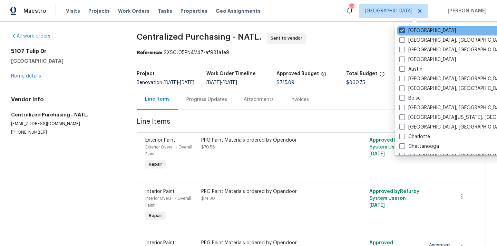
click at [404, 28] on span at bounding box center [402, 31] width 6 height 6
click at [404, 28] on input "[GEOGRAPHIC_DATA]" at bounding box center [401, 29] width 4 height 4
checkbox input "false"
checkbox input "true"
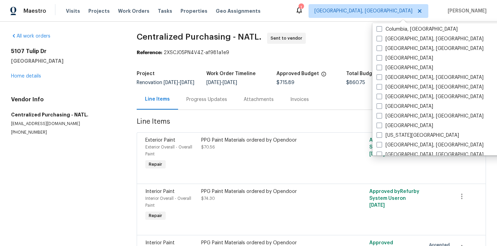
scroll to position [197, 0]
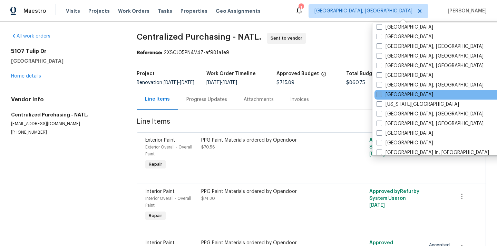
click at [394, 95] on label "[GEOGRAPHIC_DATA]" at bounding box center [404, 94] width 57 height 7
click at [381, 95] on input "[GEOGRAPHIC_DATA]" at bounding box center [378, 93] width 4 height 4
checkbox input "true"
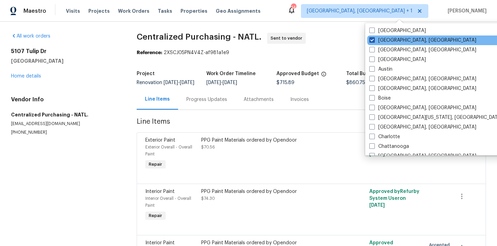
click at [385, 39] on label "[GEOGRAPHIC_DATA], [GEOGRAPHIC_DATA]" at bounding box center [422, 40] width 107 height 7
click at [374, 39] on input "[GEOGRAPHIC_DATA], [GEOGRAPHIC_DATA]" at bounding box center [371, 39] width 4 height 4
checkbox input "false"
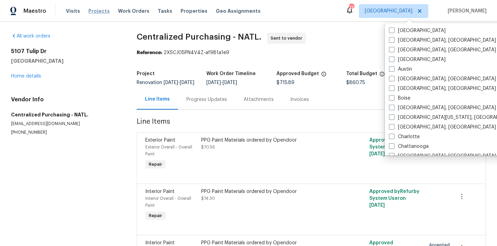
click at [100, 10] on span "Projects" at bounding box center [98, 11] width 21 height 7
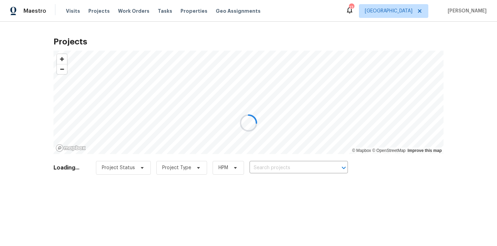
click at [309, 161] on div at bounding box center [248, 123] width 497 height 246
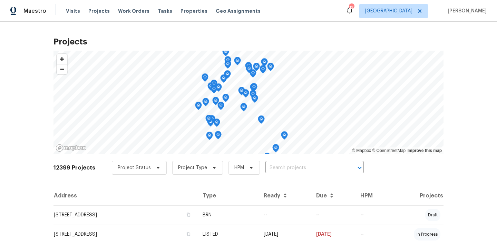
click at [309, 161] on div "Project Status Project Type HPM ​" at bounding box center [238, 168] width 252 height 14
click at [307, 165] on input "text" at bounding box center [304, 168] width 79 height 11
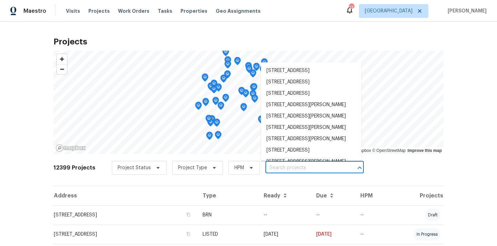
paste input "[STREET_ADDRESS]"
type input "[STREET_ADDRESS]"
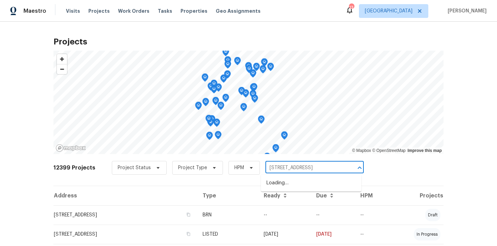
scroll to position [0, 16]
click at [306, 182] on li "[STREET_ADDRESS]" at bounding box center [311, 183] width 100 height 11
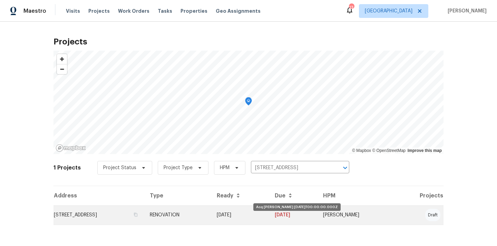
click at [269, 215] on td "[DATE]" at bounding box center [240, 215] width 58 height 19
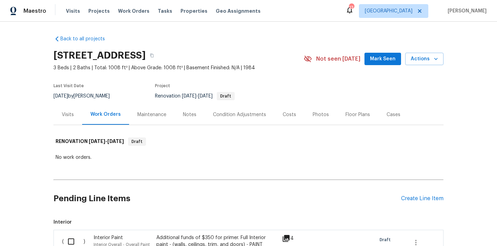
click at [411, 205] on div "Pending Line Items Create Line Item" at bounding box center [248, 199] width 390 height 32
click at [415, 196] on div "Create Line Item" at bounding box center [422, 199] width 42 height 7
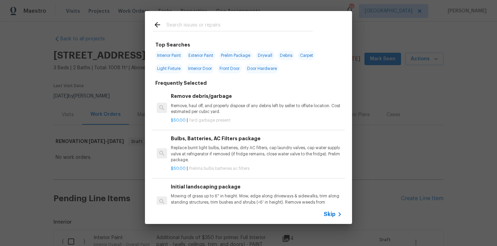
click at [225, 22] on input "text" at bounding box center [239, 26] width 146 height 10
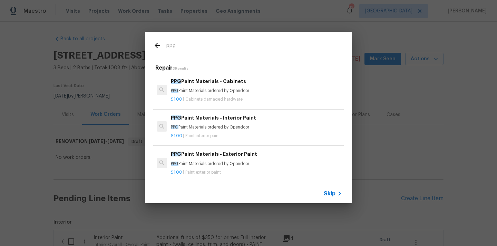
type input "ppg"
click at [226, 135] on p "$1.00 | Paint interior paint" at bounding box center [256, 136] width 171 height 6
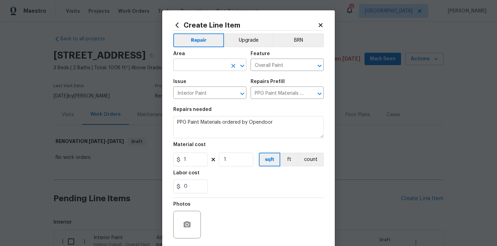
click at [211, 65] on input "text" at bounding box center [200, 65] width 54 height 11
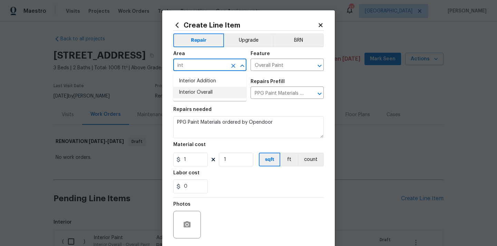
click at [202, 90] on li "Interior Overall" at bounding box center [209, 92] width 73 height 11
type input "Interior Overall"
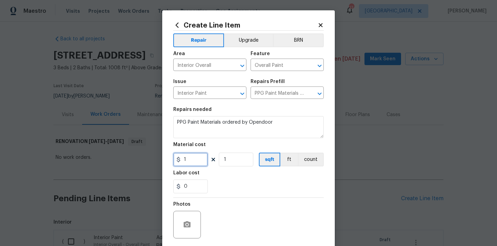
drag, startPoint x: 195, startPoint y: 161, endPoint x: 173, endPoint y: 161, distance: 22.1
click at [173, 161] on div "Create Line Item Repair Upgrade BRN Area Interior Overall ​ Feature Overall Pai…" at bounding box center [248, 148] width 173 height 276
paste input "253.94"
type input "253.94"
click at [240, 184] on div "0" at bounding box center [248, 187] width 150 height 14
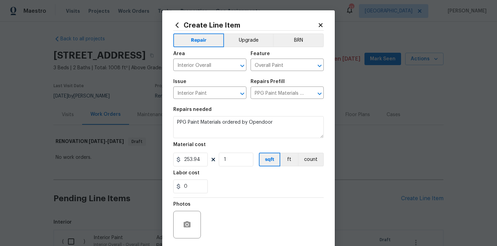
scroll to position [51, 0]
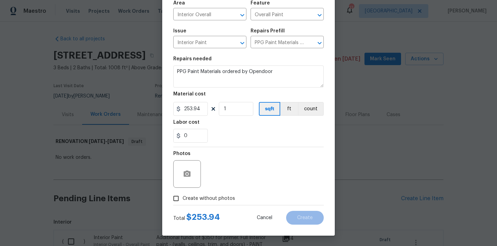
click at [215, 198] on span "Create without photos" at bounding box center [209, 198] width 52 height 7
click at [183, 198] on input "Create without photos" at bounding box center [175, 198] width 13 height 13
checkbox input "true"
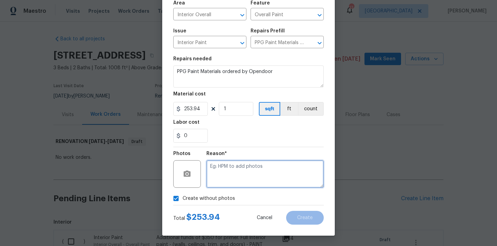
click at [222, 179] on textarea at bounding box center [264, 174] width 117 height 28
type textarea "N/A"
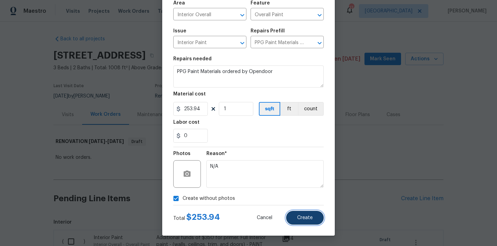
click at [318, 221] on button "Create" at bounding box center [305, 218] width 38 height 14
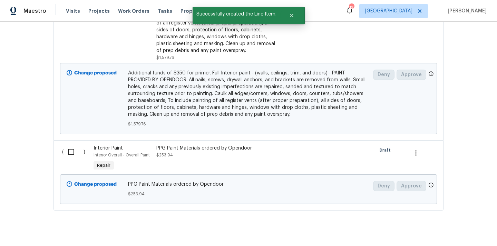
scroll to position [283, 0]
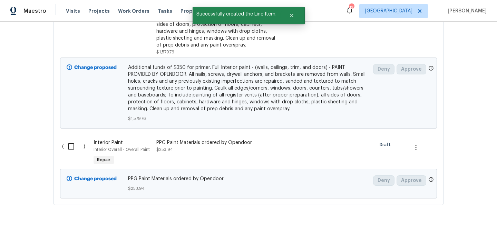
click at [72, 147] on input "checkbox" at bounding box center [74, 146] width 20 height 14
checkbox input "true"
click at [449, 228] on span "Create Work Order" at bounding box center [457, 229] width 46 height 9
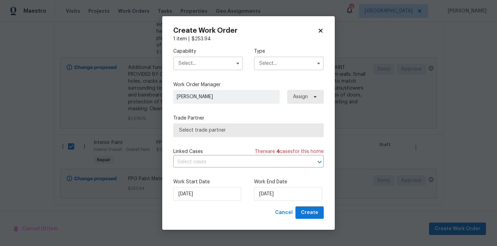
click at [214, 61] on input "text" at bounding box center [208, 64] width 70 height 14
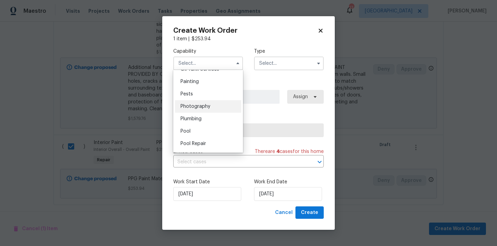
scroll to position [568, 0]
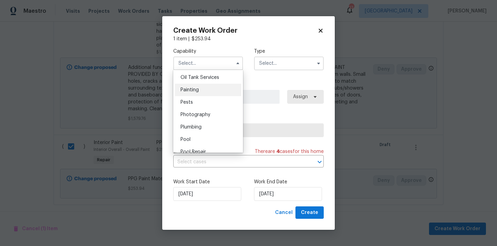
click at [209, 87] on div "Painting" at bounding box center [208, 90] width 66 height 12
type input "Painting"
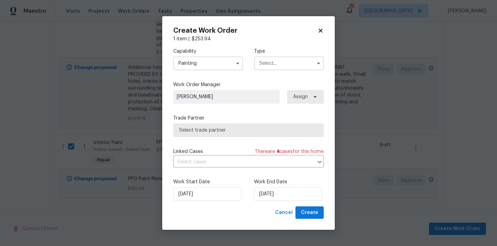
click at [287, 71] on div "Capability Painting Type" at bounding box center [248, 58] width 150 height 33
click at [285, 68] on input "text" at bounding box center [289, 64] width 70 height 14
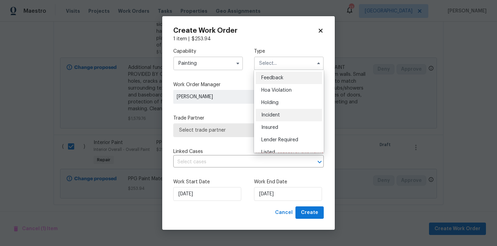
scroll to position [157, 0]
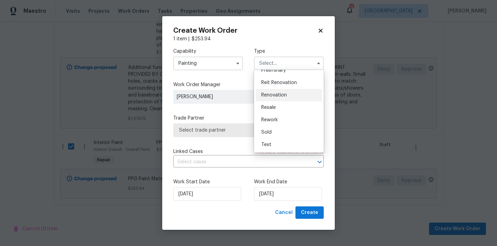
click at [287, 94] on div "Renovation" at bounding box center [289, 95] width 66 height 12
type input "Renovation"
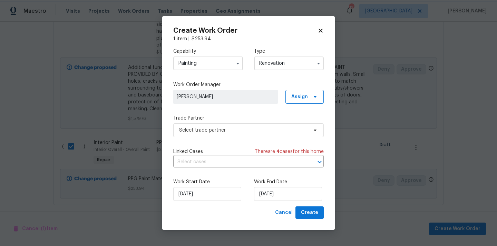
scroll to position [0, 0]
click at [298, 96] on span "Assign" at bounding box center [299, 97] width 17 height 7
click at [293, 126] on div "Assign to me" at bounding box center [306, 125] width 30 height 7
click at [227, 122] on div "Trade Partner Select trade partner" at bounding box center [248, 126] width 150 height 22
click at [221, 128] on span "Select trade partner" at bounding box center [243, 130] width 129 height 7
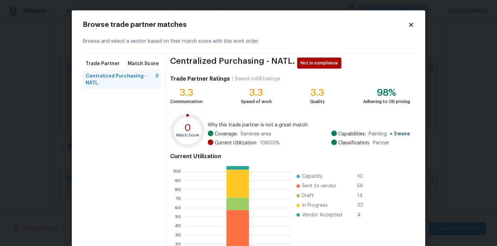
scroll to position [58, 0]
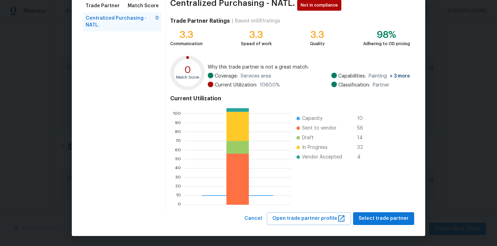
click at [400, 225] on div "Browse trade partner matches Browse and select a vendor based on their match sc…" at bounding box center [248, 94] width 353 height 284
click at [399, 223] on button "Select trade partner" at bounding box center [383, 219] width 61 height 13
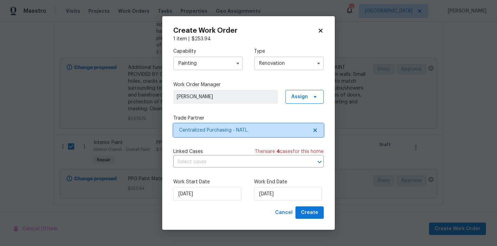
scroll to position [0, 0]
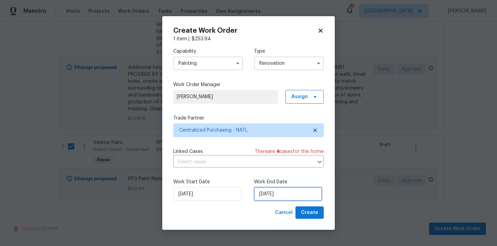
click at [291, 189] on input "[DATE]" at bounding box center [288, 194] width 68 height 14
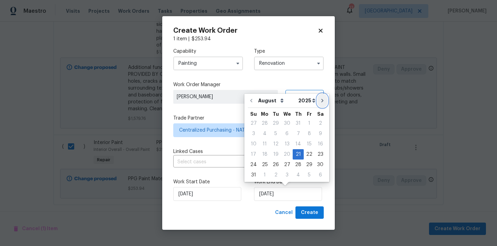
click at [317, 104] on button "Go to next month" at bounding box center [322, 101] width 10 height 14
type input "[DATE]"
select select "8"
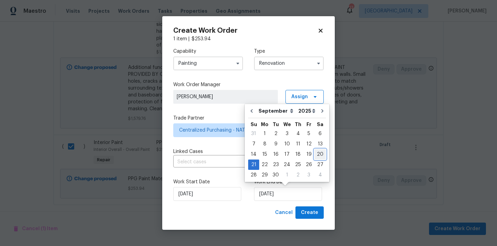
click at [315, 155] on div "20" at bounding box center [319, 155] width 11 height 10
type input "[DATE]"
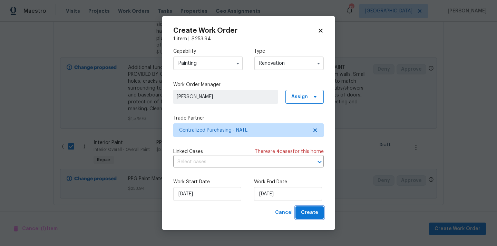
click at [309, 208] on button "Create" at bounding box center [309, 213] width 28 height 13
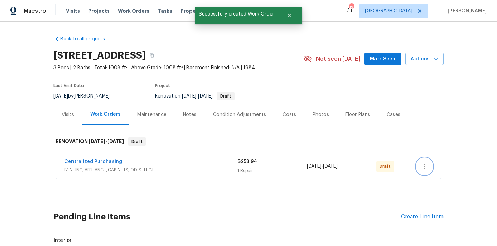
click at [424, 166] on icon "button" at bounding box center [424, 167] width 8 height 8
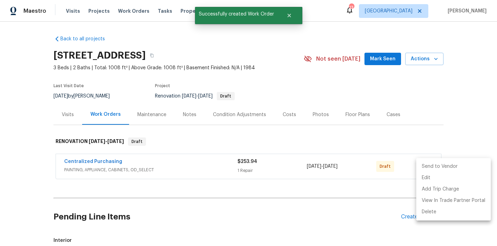
click at [423, 160] on ul "Send to Vendor Edit Add Trip Charge View In Trade Partner Portal Delete" at bounding box center [453, 189] width 75 height 62
click at [423, 163] on li "Send to Vendor" at bounding box center [453, 166] width 75 height 11
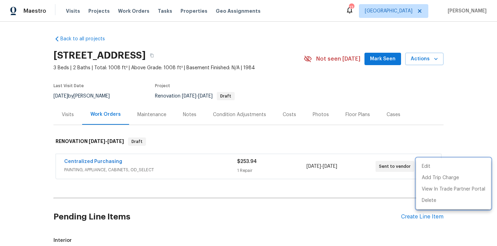
click at [85, 160] on div at bounding box center [248, 123] width 497 height 246
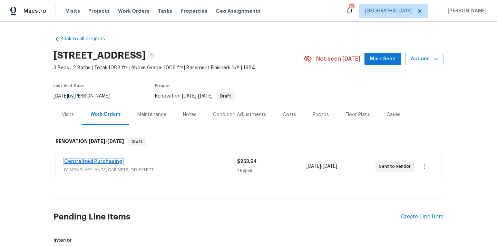
click at [83, 160] on link "Centralized Purchasing" at bounding box center [93, 161] width 58 height 5
